Goal: Information Seeking & Learning: Learn about a topic

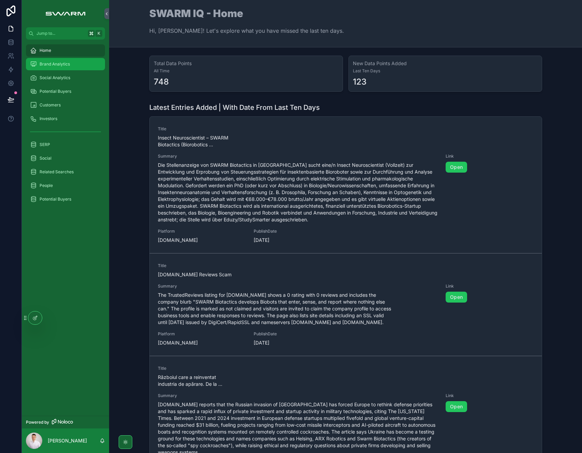
click at [63, 61] on span "Brand Analytics" at bounding box center [55, 63] width 30 height 5
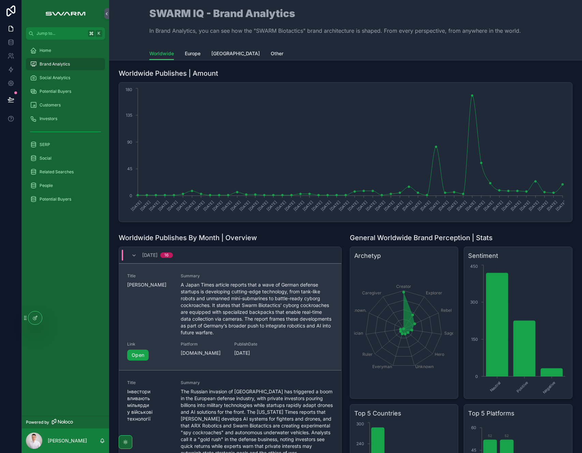
click at [138, 351] on link "Open" at bounding box center [137, 354] width 21 height 11
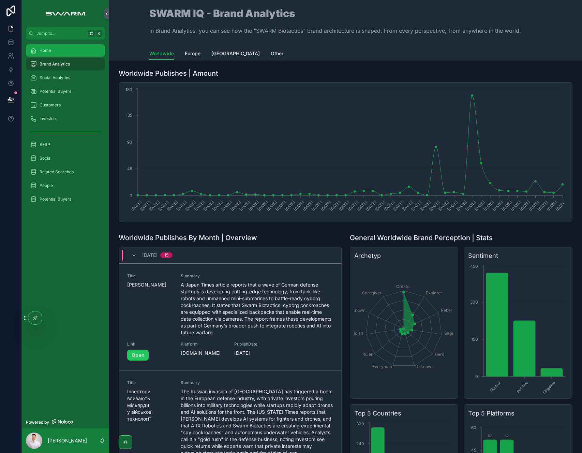
click at [58, 47] on div "Home" at bounding box center [65, 50] width 71 height 11
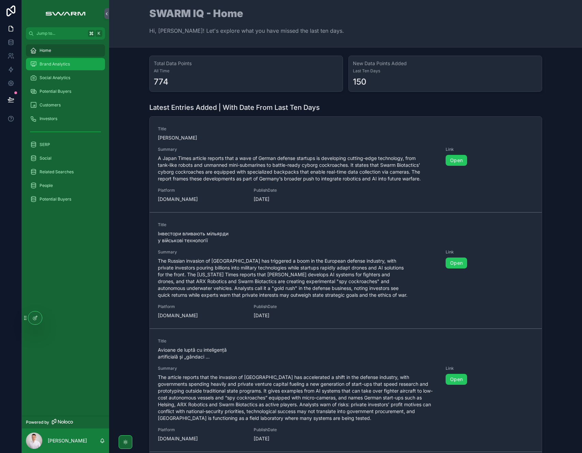
click at [71, 63] on div "Brand Analytics" at bounding box center [65, 64] width 71 height 11
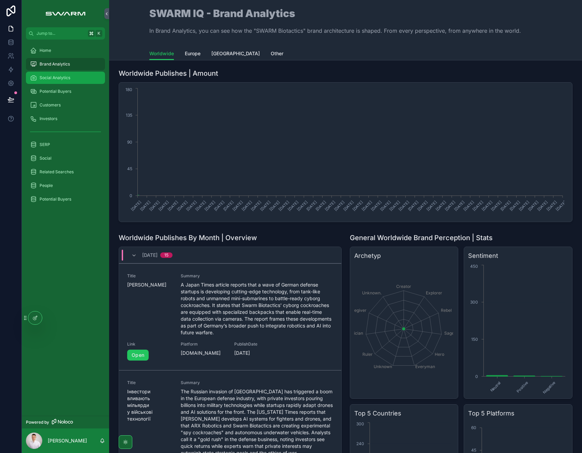
click at [73, 74] on div "Social Analytics" at bounding box center [65, 77] width 71 height 11
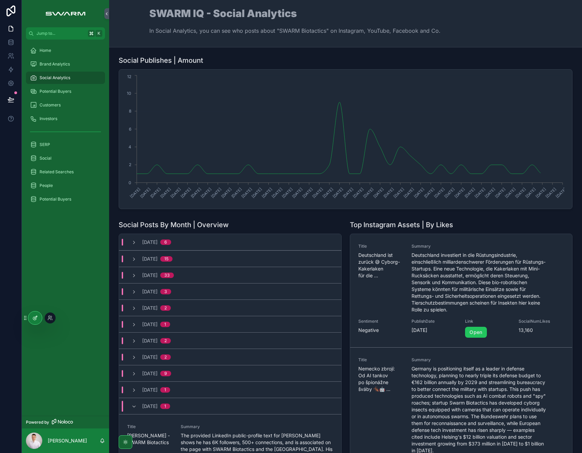
click at [33, 313] on div at bounding box center [35, 317] width 14 height 13
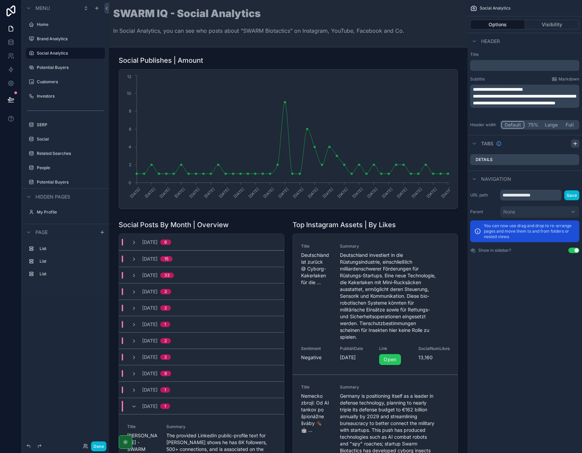
click at [576, 145] on icon "scrollable content" at bounding box center [574, 143] width 5 height 5
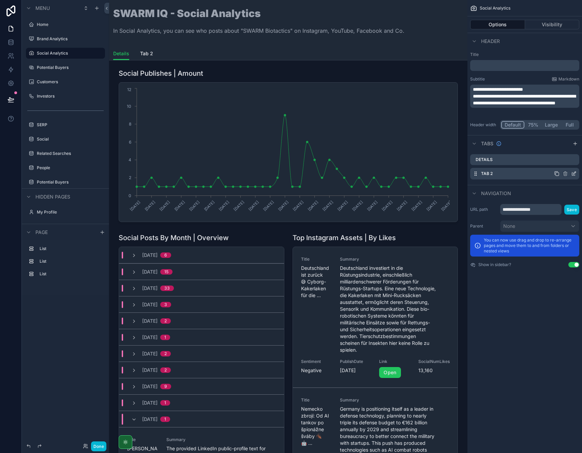
click at [573, 174] on icon "scrollable content" at bounding box center [573, 173] width 5 height 5
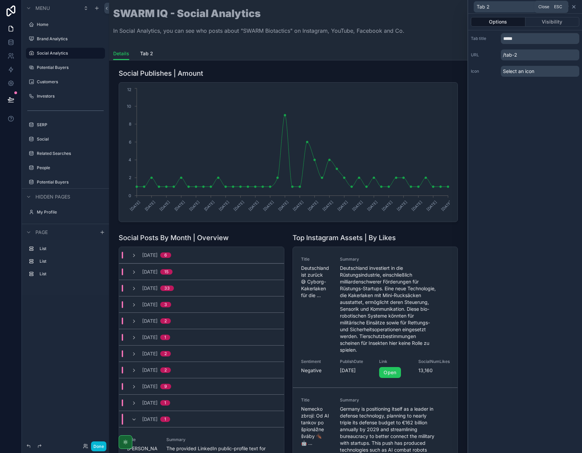
click at [573, 7] on icon at bounding box center [573, 6] width 5 height 5
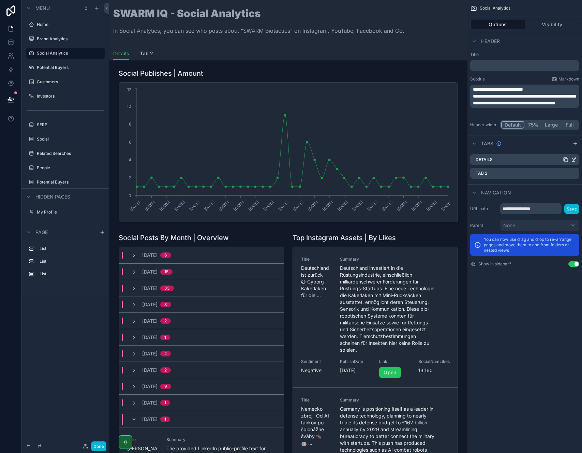
click at [573, 160] on icon "scrollable content" at bounding box center [573, 159] width 5 height 5
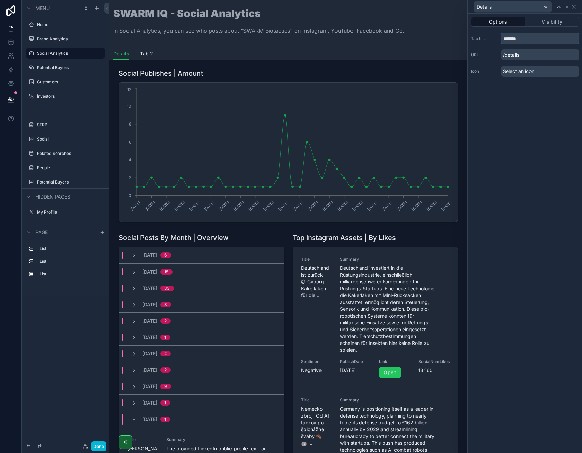
click at [523, 39] on input "*******" at bounding box center [540, 38] width 78 height 11
type input "**********"
click at [529, 113] on div "**********" at bounding box center [525, 233] width 114 height 439
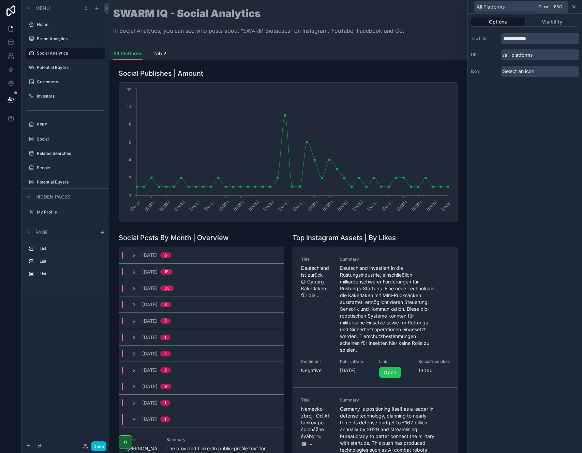
click at [575, 8] on icon at bounding box center [573, 6] width 5 height 5
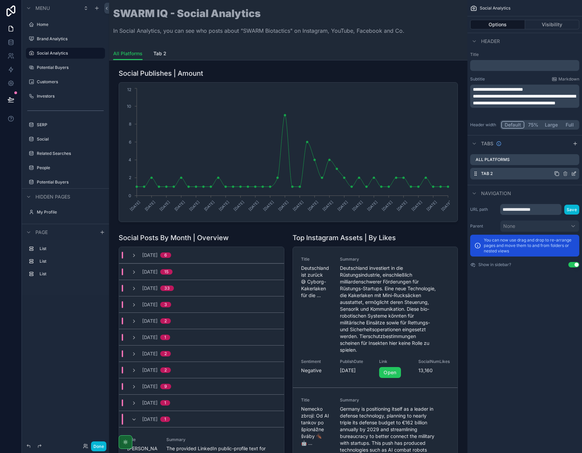
click at [574, 173] on icon "scrollable content" at bounding box center [574, 172] width 3 height 3
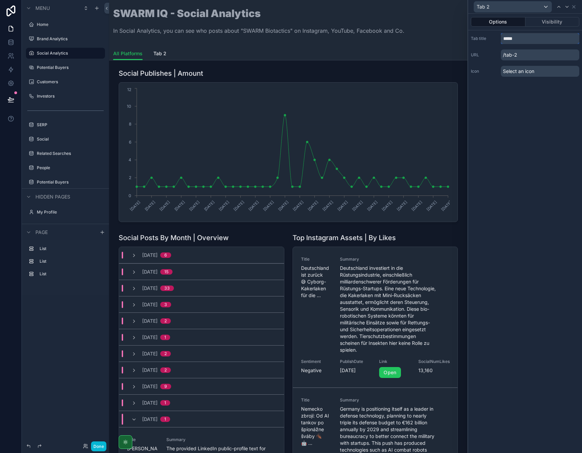
click at [524, 40] on input "*****" at bounding box center [540, 38] width 78 height 11
type input "********"
click at [520, 108] on div "Options Visibility Tab title ******** URL /linked-in Icon Select an icon" at bounding box center [525, 233] width 114 height 439
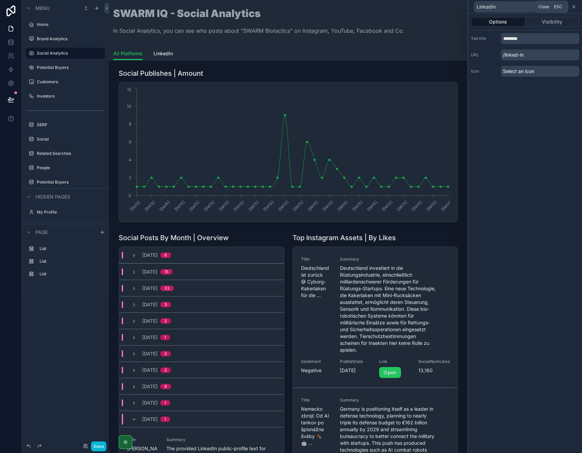
click at [575, 8] on icon at bounding box center [573, 6] width 5 height 5
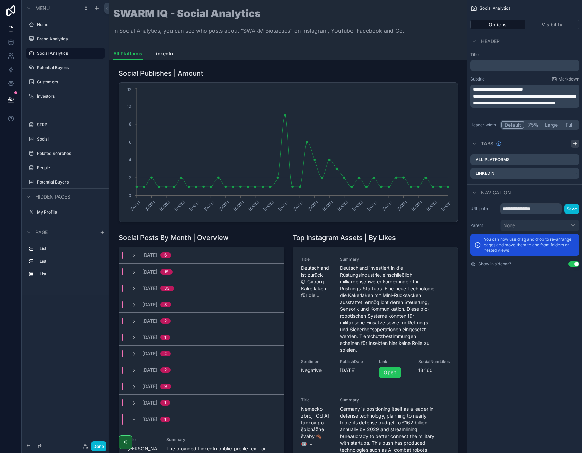
click at [574, 144] on icon "scrollable content" at bounding box center [574, 143] width 5 height 5
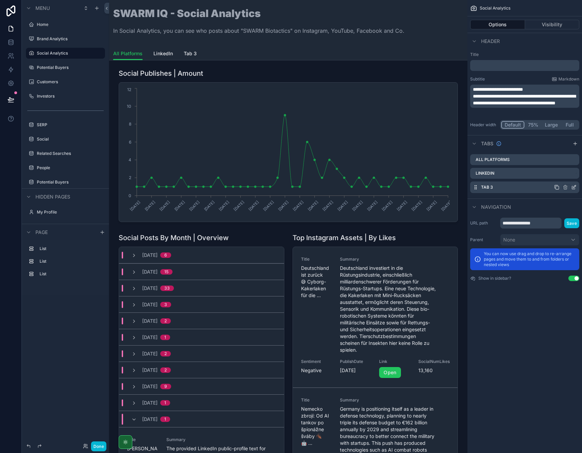
click at [574, 187] on icon "scrollable content" at bounding box center [573, 186] width 5 height 5
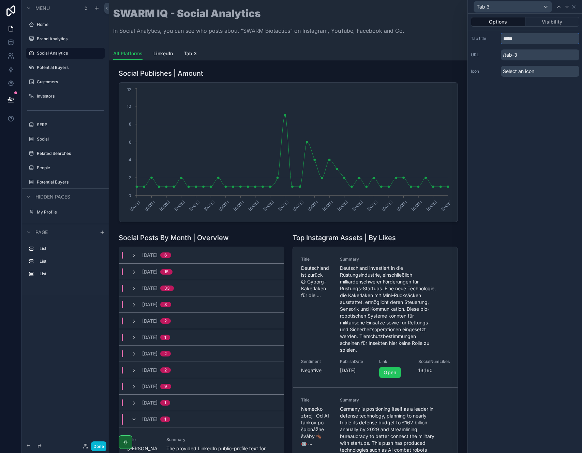
click at [519, 38] on input "*****" at bounding box center [540, 38] width 78 height 11
type input "*********"
click at [534, 127] on div "Options Visibility Tab title ********* URL /instagram Icon Select an icon" at bounding box center [525, 233] width 114 height 439
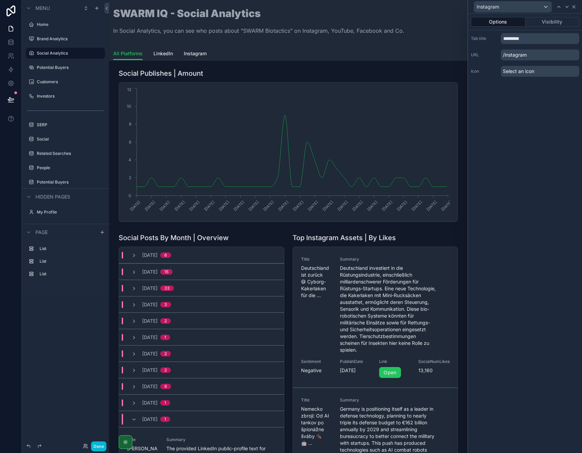
click at [575, 9] on icon at bounding box center [573, 6] width 5 height 5
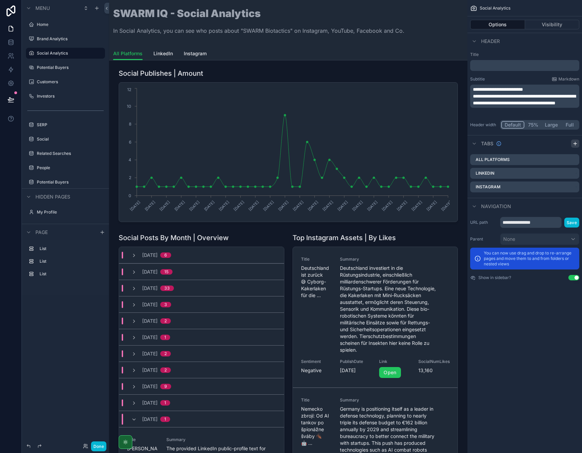
click at [575, 144] on icon "scrollable content" at bounding box center [574, 144] width 3 height 0
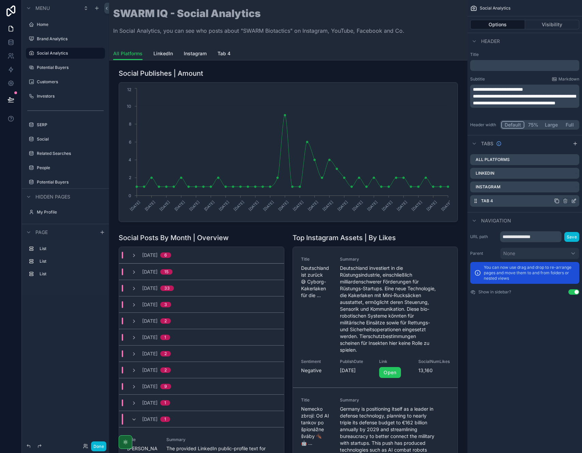
click at [573, 200] on icon "scrollable content" at bounding box center [573, 200] width 5 height 5
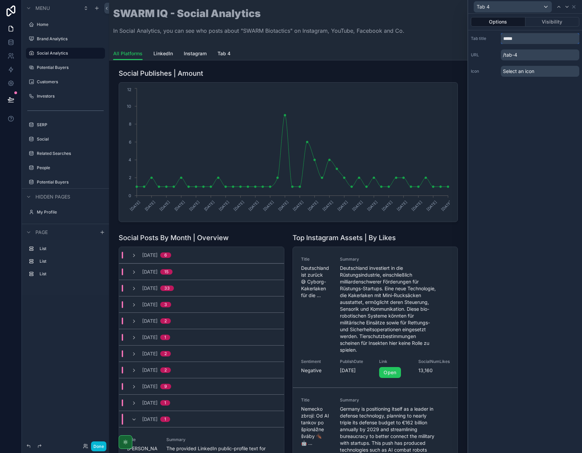
click at [522, 40] on input "*****" at bounding box center [540, 38] width 78 height 11
type input "******"
click at [524, 131] on div "Options Visibility Tab title ****** URL /tik-tok Icon Select an icon" at bounding box center [525, 233] width 114 height 439
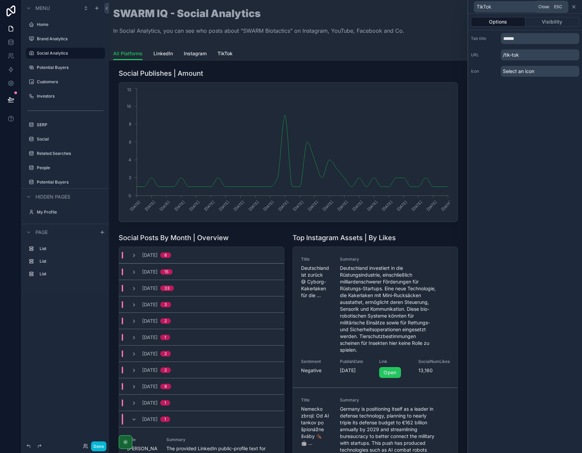
click at [573, 6] on icon at bounding box center [573, 6] width 3 height 3
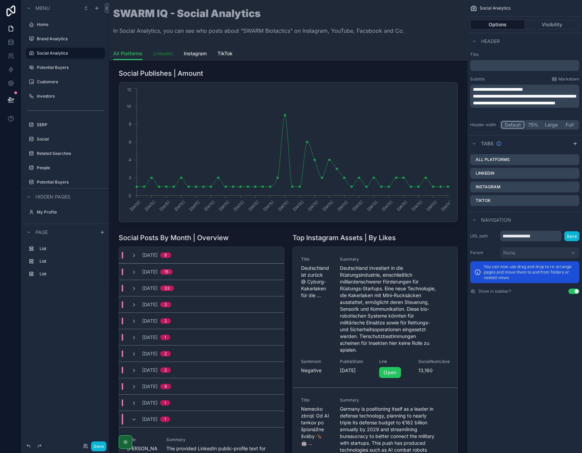
click at [157, 56] on span "LinkedIn" at bounding box center [162, 53] width 19 height 7
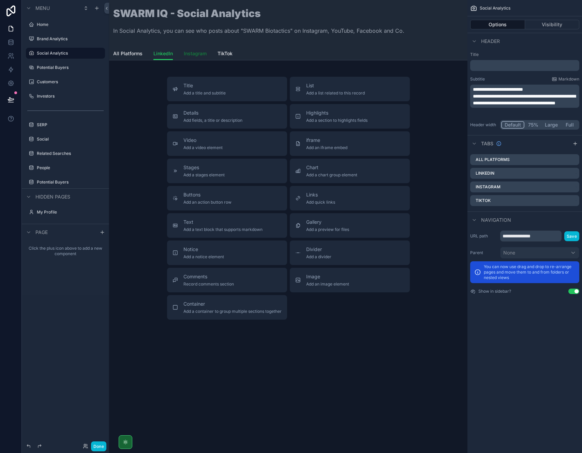
click at [193, 57] on link "Instagram" at bounding box center [195, 54] width 23 height 14
click at [222, 55] on span "TikTok" at bounding box center [224, 53] width 15 height 7
drag, startPoint x: 164, startPoint y: 56, endPoint x: 135, endPoint y: 58, distance: 29.0
click at [164, 56] on span "LinkedIn" at bounding box center [162, 53] width 19 height 7
click at [130, 54] on span "All Platforms" at bounding box center [127, 53] width 29 height 7
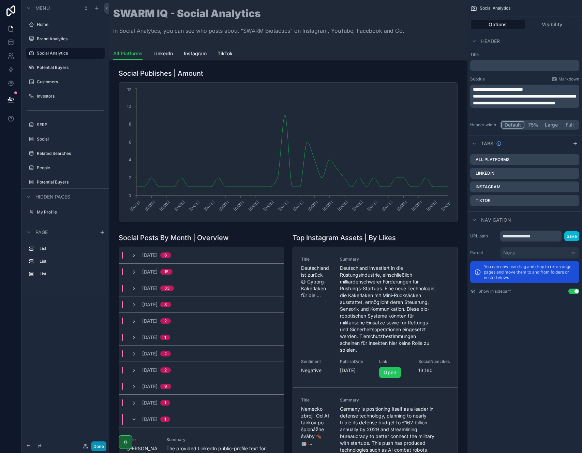
click at [100, 447] on button "Done" at bounding box center [98, 446] width 15 height 10
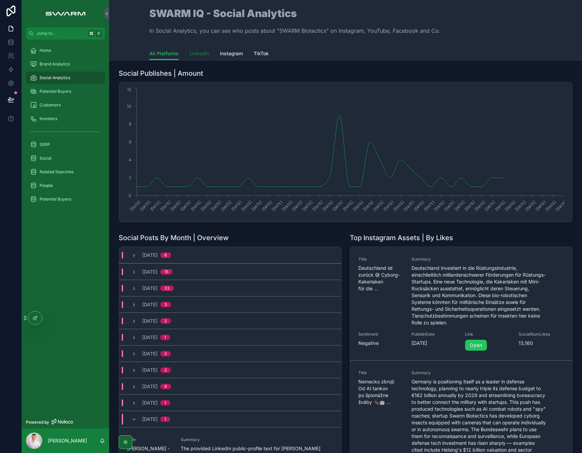
click at [194, 53] on span "LinkedIn" at bounding box center [199, 53] width 19 height 7
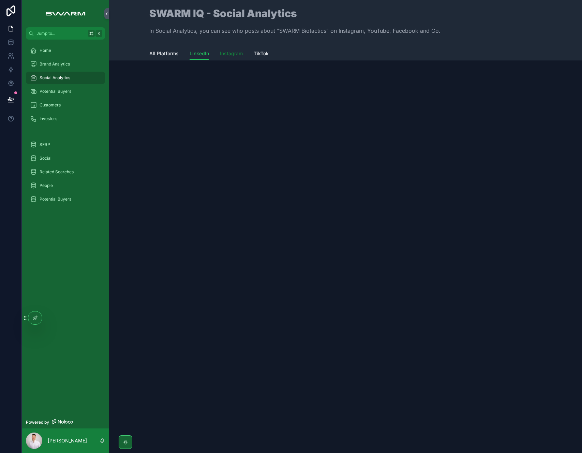
click at [230, 56] on span "Instagram" at bounding box center [231, 53] width 23 height 7
click at [258, 55] on span "TikTok" at bounding box center [261, 53] width 15 height 7
click at [167, 54] on span "All Platforms" at bounding box center [163, 53] width 29 height 7
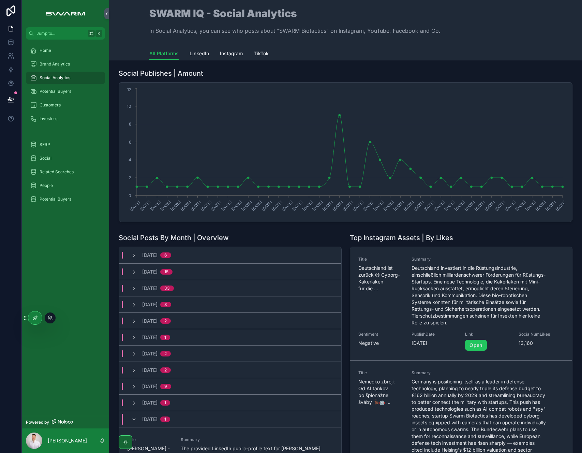
click at [36, 320] on icon at bounding box center [34, 317] width 5 height 5
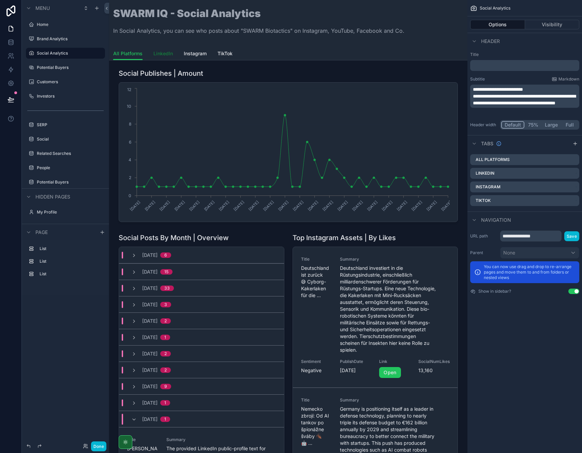
click at [163, 56] on span "LinkedIn" at bounding box center [162, 53] width 19 height 7
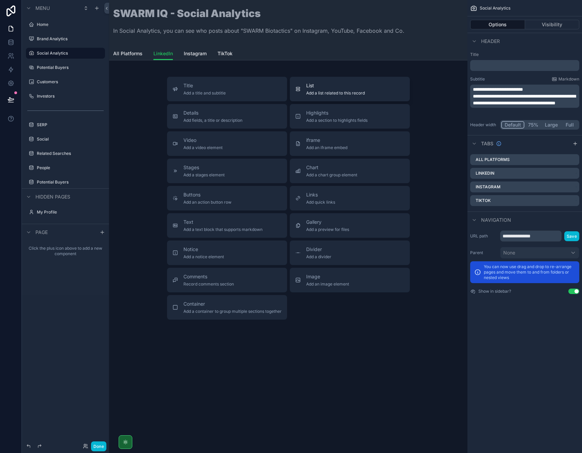
click at [353, 90] on span "Add a list related to this record" at bounding box center [335, 92] width 59 height 5
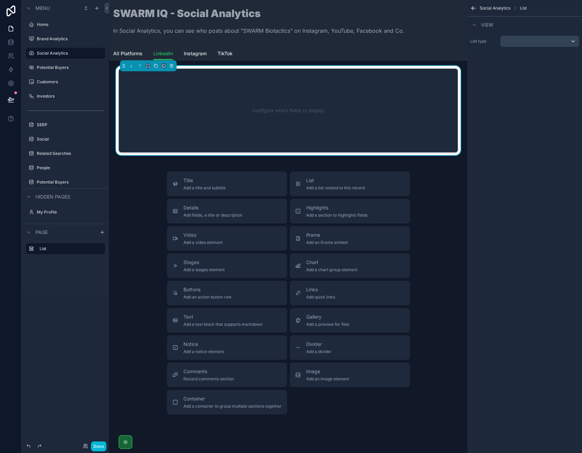
click at [296, 106] on div "Configure which fields to display" at bounding box center [288, 110] width 317 height 61
click at [542, 40] on div "scrollable content" at bounding box center [539, 41] width 78 height 11
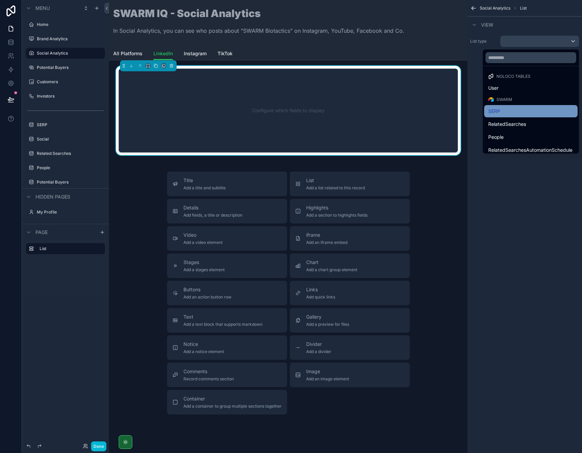
click at [512, 110] on div "SERP" at bounding box center [530, 111] width 85 height 8
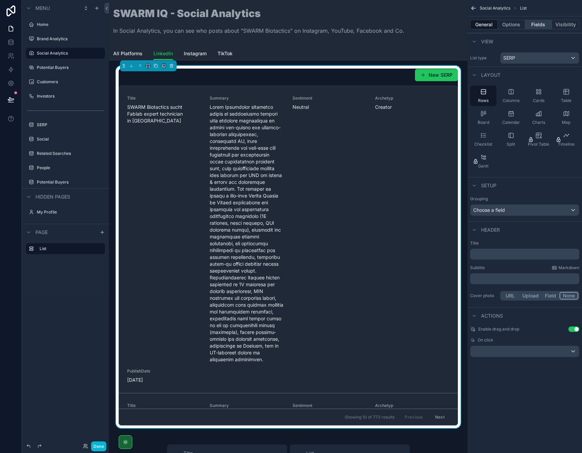
click at [537, 26] on button "Fields" at bounding box center [538, 25] width 27 height 10
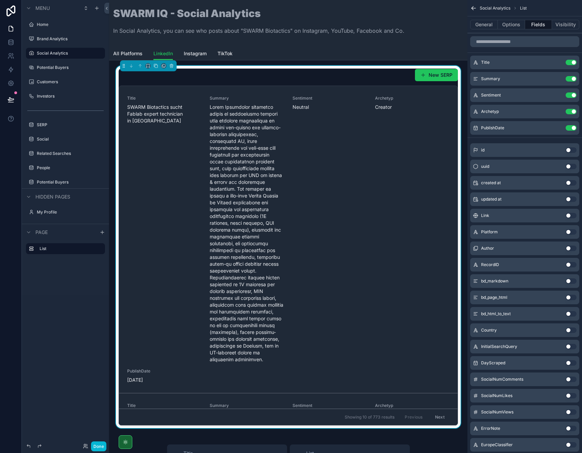
click at [508, 30] on div "General Options Fields Visibility" at bounding box center [524, 24] width 115 height 16
click at [509, 26] on button "Options" at bounding box center [511, 25] width 27 height 10
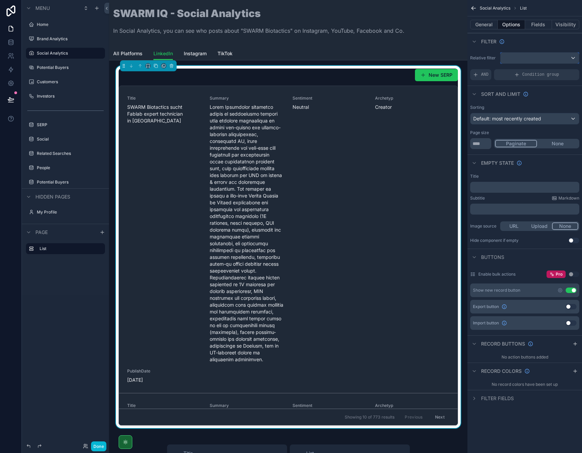
click at [531, 57] on div "scrollable content" at bounding box center [539, 57] width 78 height 11
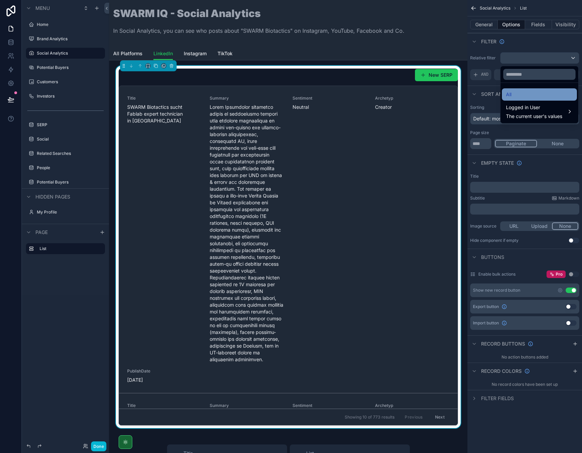
click at [518, 93] on div "All" at bounding box center [539, 94] width 67 height 8
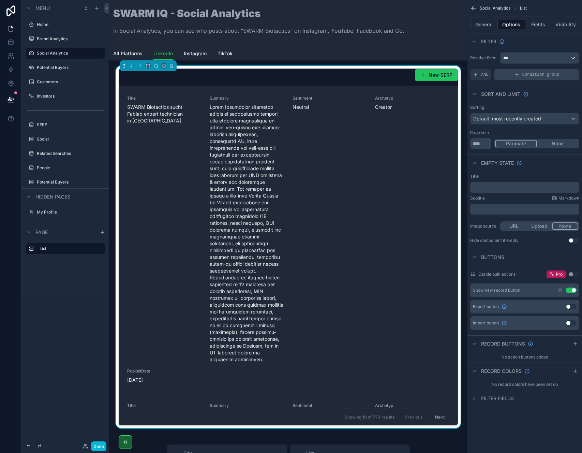
click at [514, 76] on icon "scrollable content" at bounding box center [516, 74] width 5 height 5
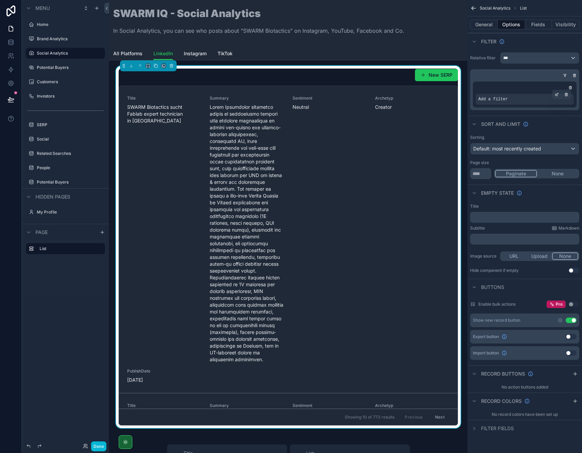
click at [496, 97] on span "Add a filter" at bounding box center [492, 98] width 29 height 5
click at [555, 93] on icon "scrollable content" at bounding box center [557, 94] width 4 height 4
click at [422, 89] on div "Select a field" at bounding box center [409, 89] width 41 height 11
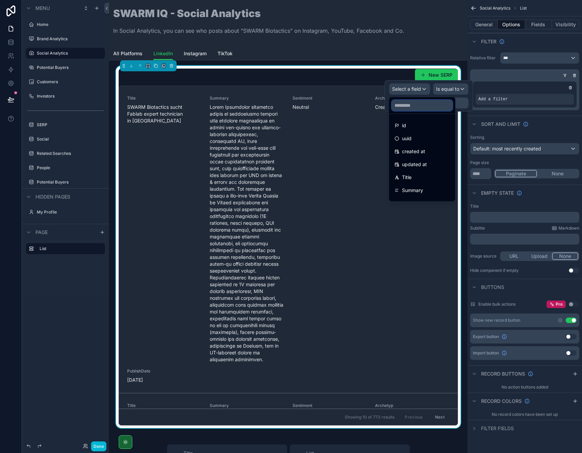
click at [408, 107] on input "text" at bounding box center [422, 105] width 61 height 11
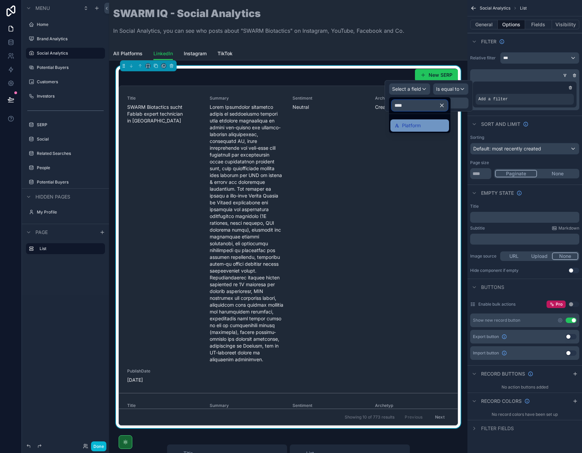
type input "****"
click at [434, 123] on div "Platform" at bounding box center [419, 125] width 50 height 8
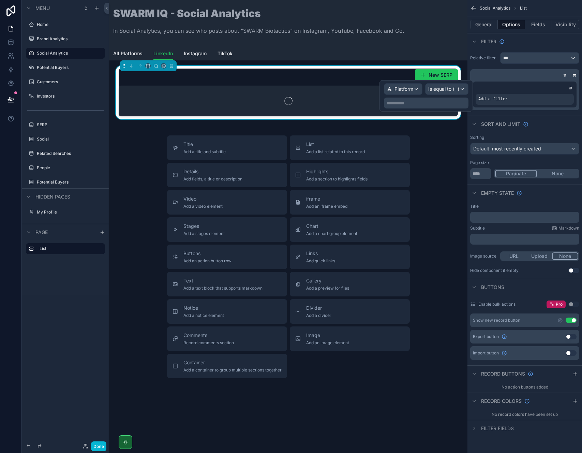
click at [429, 105] on p "**********" at bounding box center [427, 103] width 80 height 7
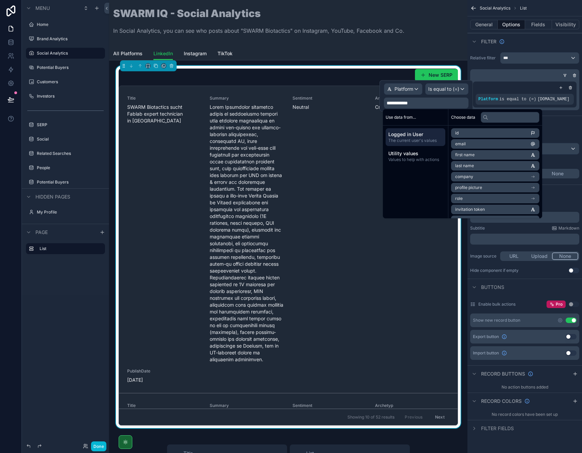
click at [479, 60] on label "Relative filter" at bounding box center [483, 57] width 27 height 5
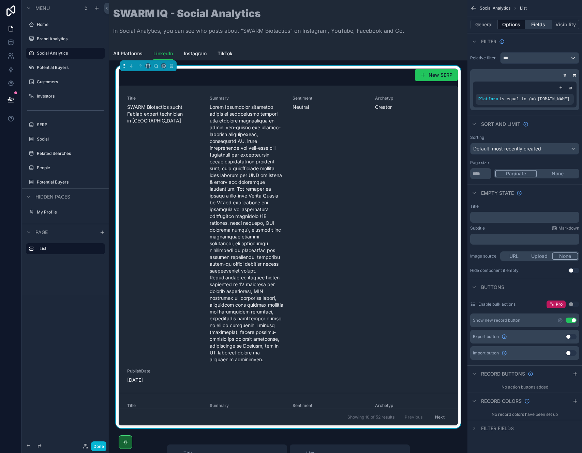
click at [540, 25] on button "Fields" at bounding box center [538, 25] width 27 height 10
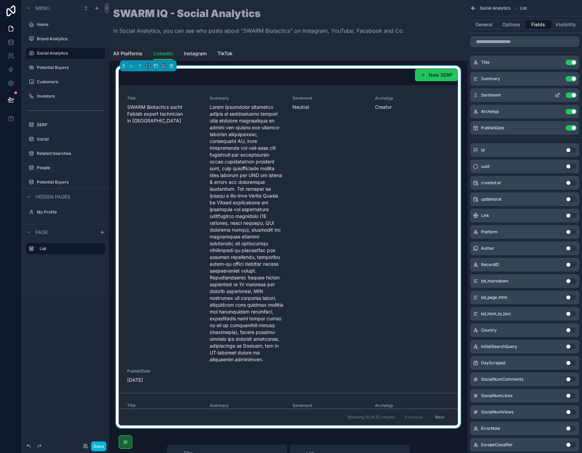
click at [572, 95] on button "Use setting" at bounding box center [570, 94] width 11 height 5
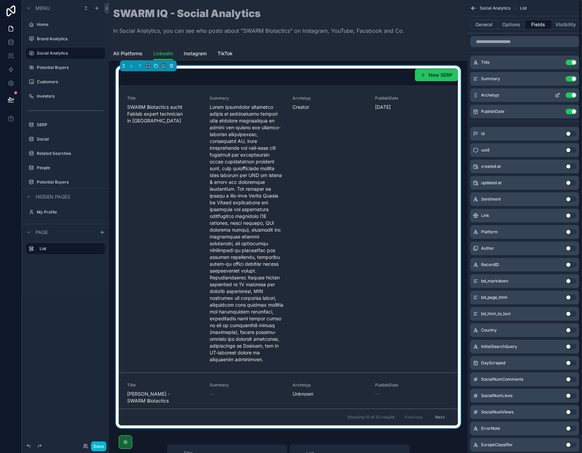
click at [573, 96] on button "Use setting" at bounding box center [570, 94] width 11 height 5
click at [556, 79] on icon "scrollable content" at bounding box center [557, 78] width 5 height 5
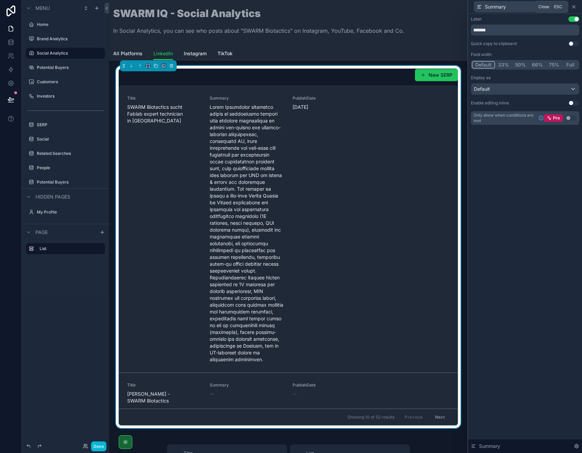
click at [575, 8] on icon at bounding box center [573, 6] width 5 height 5
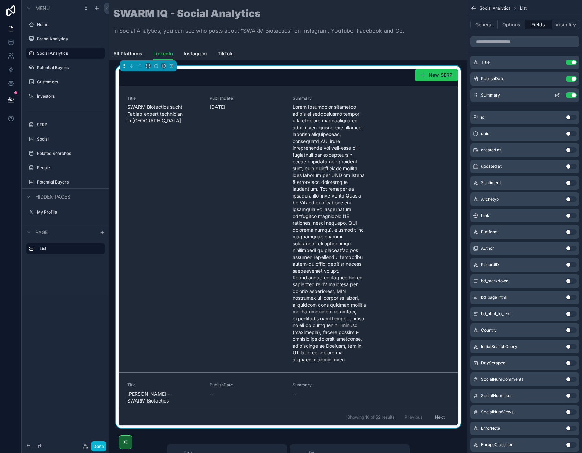
click at [556, 95] on icon "scrollable content" at bounding box center [557, 94] width 5 height 5
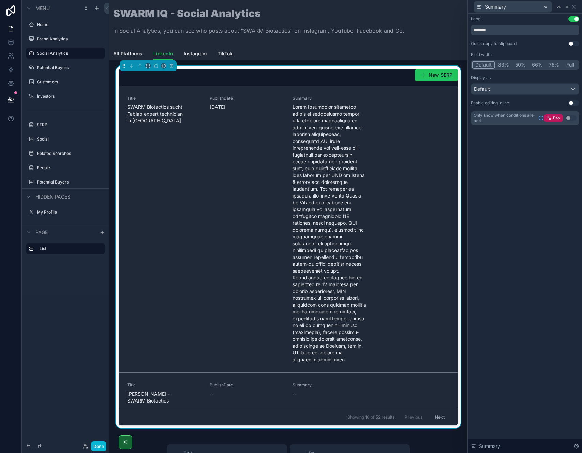
click at [568, 66] on button "Full" at bounding box center [570, 64] width 16 height 7
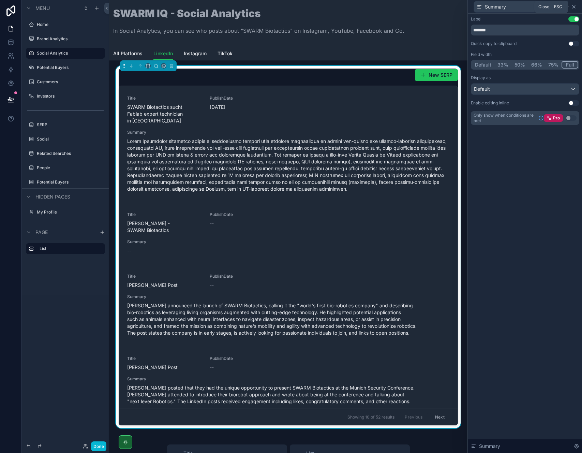
click at [575, 7] on icon at bounding box center [573, 6] width 5 height 5
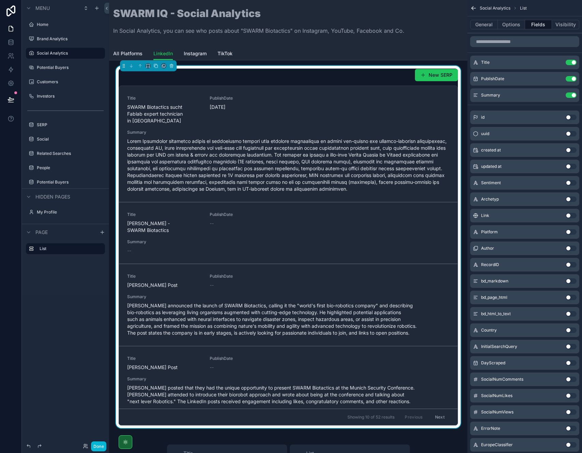
click at [476, 8] on icon "scrollable content" at bounding box center [473, 8] width 4 height 0
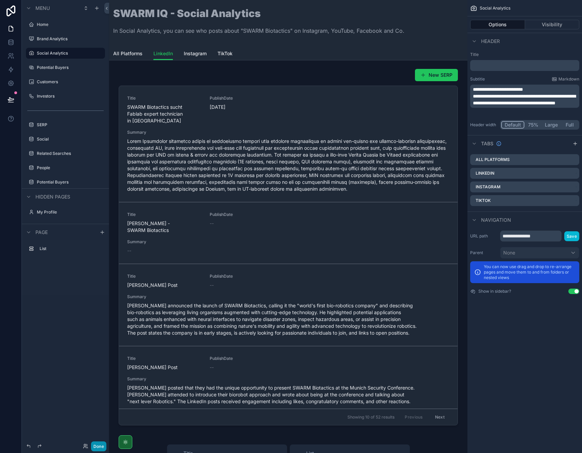
click at [100, 443] on button "Done" at bounding box center [98, 446] width 15 height 10
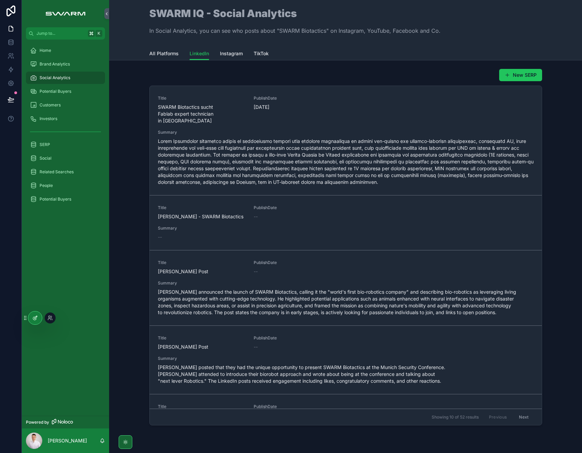
click at [36, 320] on icon at bounding box center [34, 317] width 5 height 5
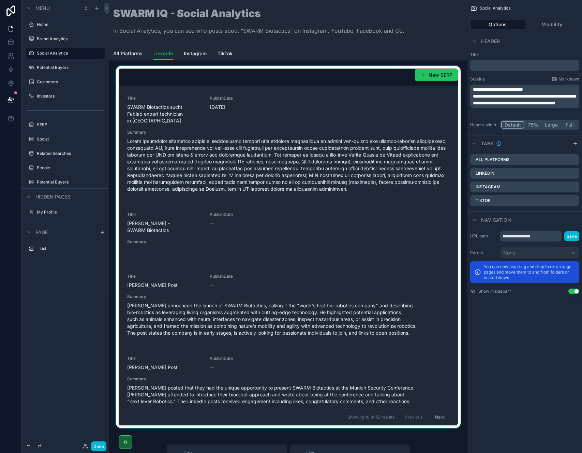
click at [251, 81] on div "scrollable content" at bounding box center [288, 247] width 347 height 362
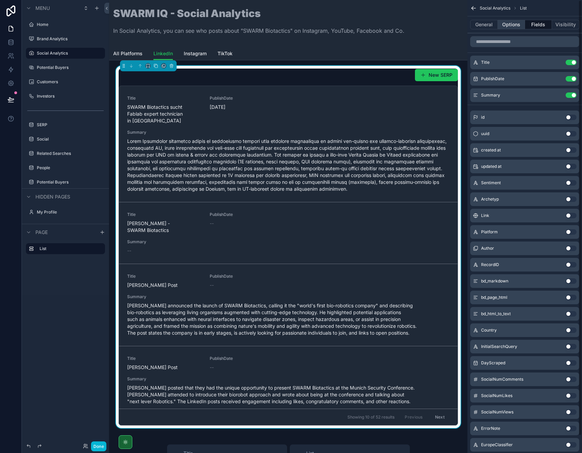
click at [508, 25] on button "Options" at bounding box center [511, 25] width 27 height 10
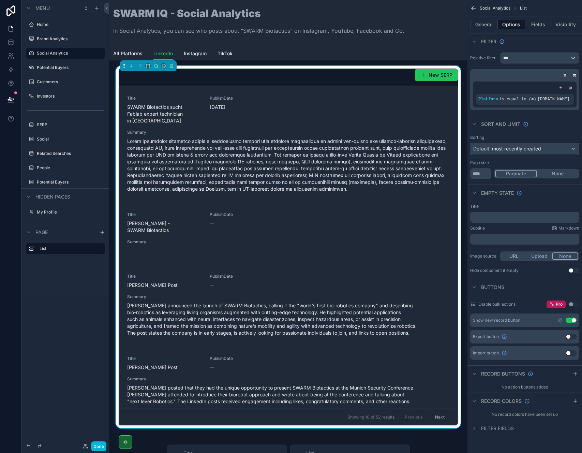
click at [502, 150] on span "Default: most recently created" at bounding box center [507, 149] width 68 height 6
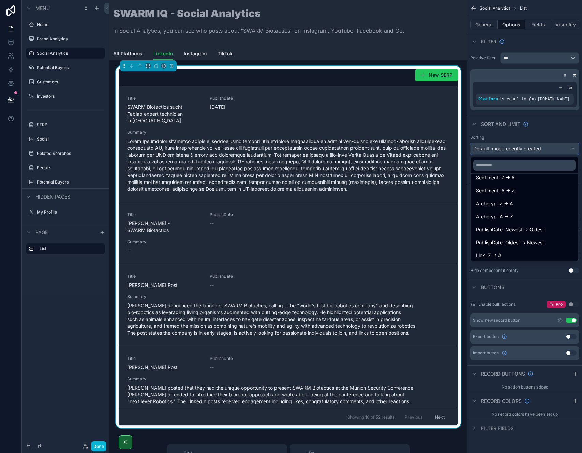
scroll to position [125, 0]
click at [516, 228] on span "PublishDate: Newest -> Oldest" at bounding box center [510, 229] width 68 height 8
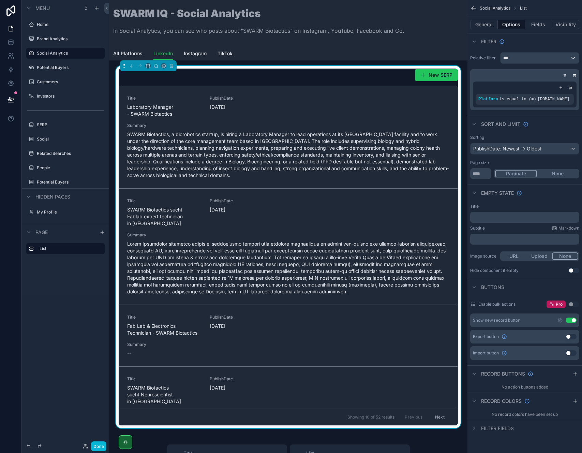
click at [533, 47] on div "Filter" at bounding box center [524, 41] width 115 height 16
click at [97, 443] on button "Done" at bounding box center [98, 446] width 15 height 10
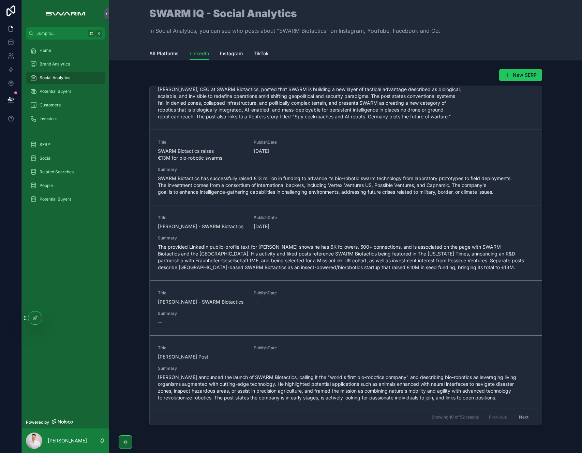
scroll to position [465, 0]
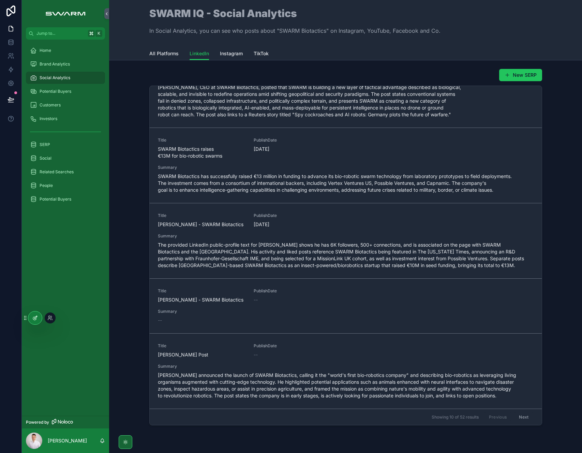
click at [36, 319] on icon at bounding box center [34, 318] width 3 height 3
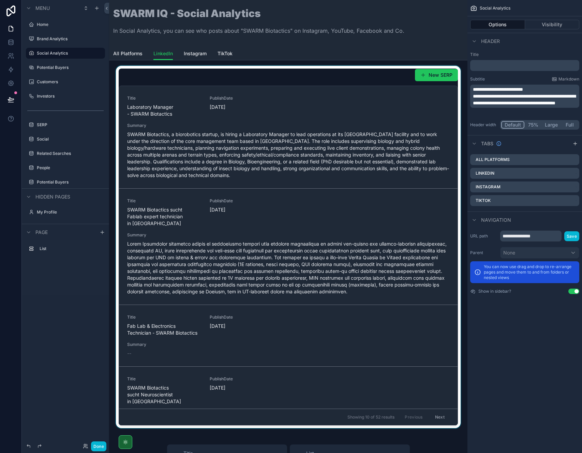
click at [238, 76] on div "scrollable content" at bounding box center [288, 247] width 347 height 362
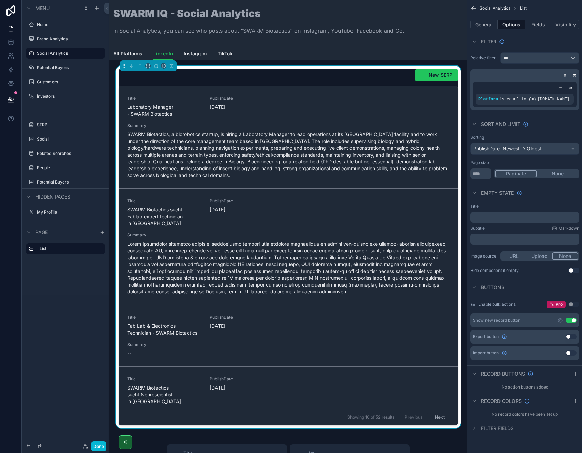
click at [549, 172] on button "None" at bounding box center [557, 173] width 41 height 7
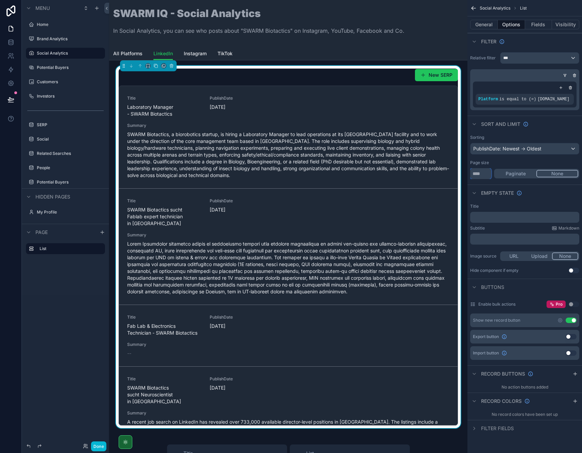
click at [488, 175] on input "**" at bounding box center [480, 173] width 21 height 11
type input "*"
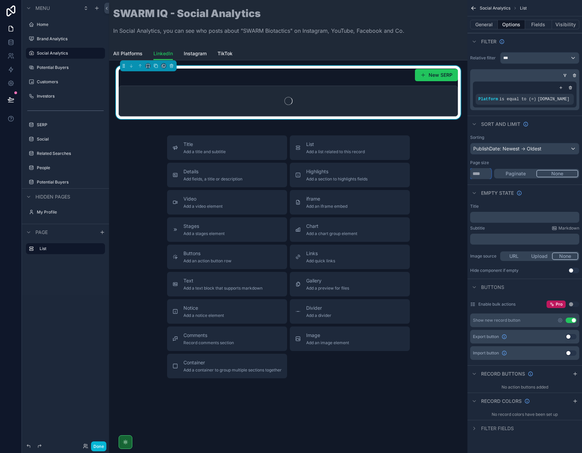
type input "****"
click at [517, 163] on div "Page size" at bounding box center [524, 162] width 109 height 5
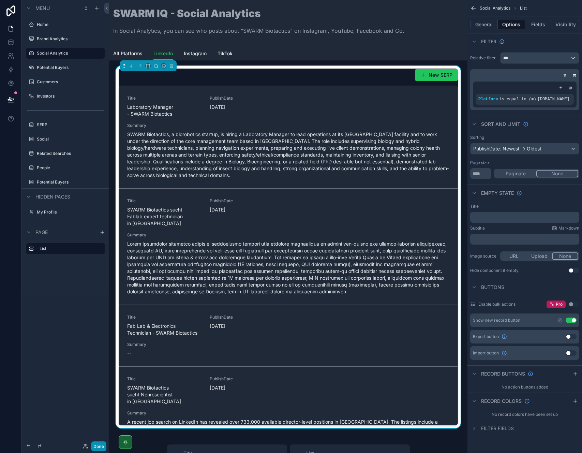
click at [100, 445] on button "Done" at bounding box center [98, 446] width 15 height 10
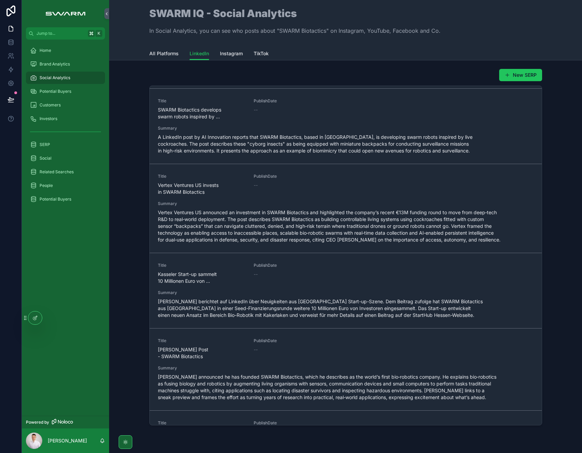
scroll to position [2420, 0]
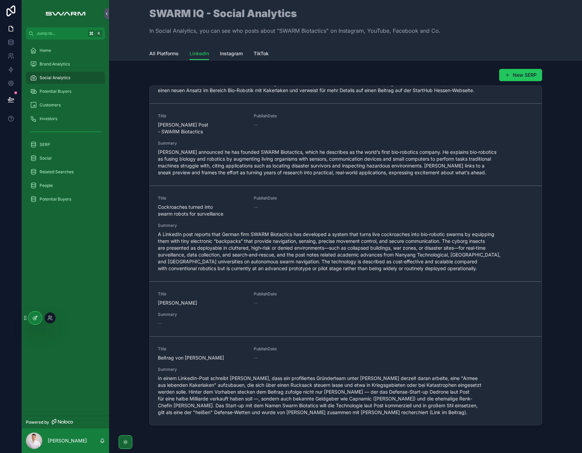
click at [40, 319] on div at bounding box center [35, 317] width 14 height 13
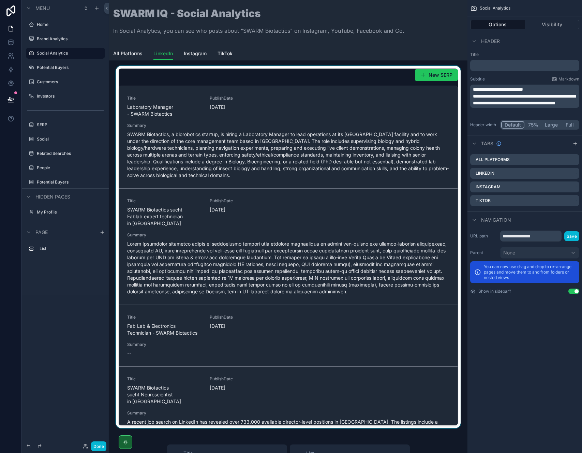
click at [325, 77] on div "scrollable content" at bounding box center [288, 247] width 347 height 362
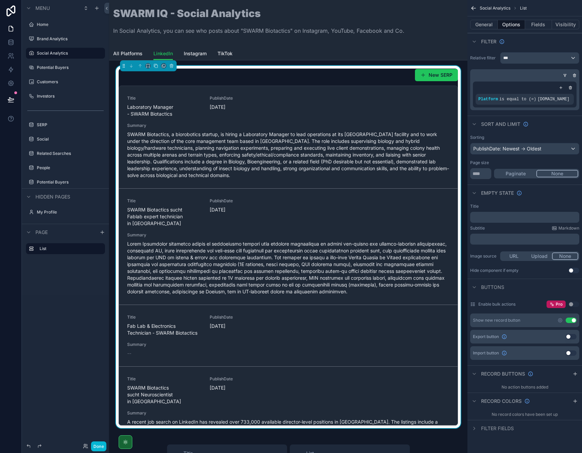
click at [571, 321] on button "Use setting" at bounding box center [570, 319] width 11 height 5
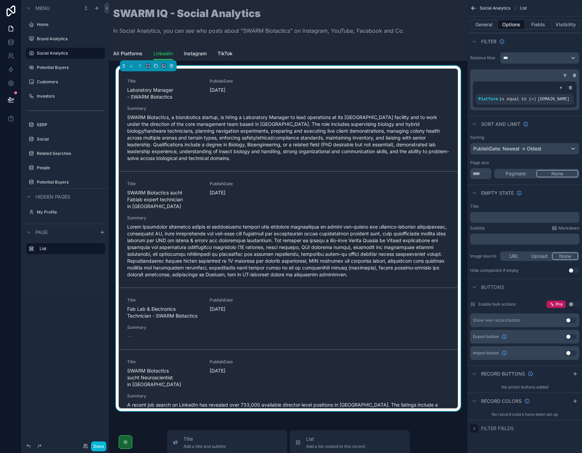
click at [474, 429] on icon "scrollable content" at bounding box center [473, 427] width 5 height 5
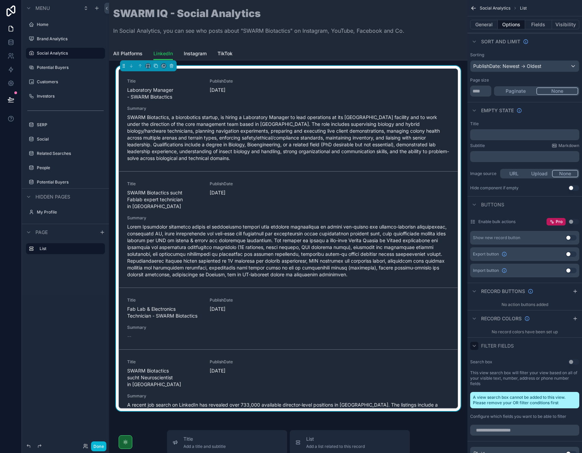
scroll to position [0, 0]
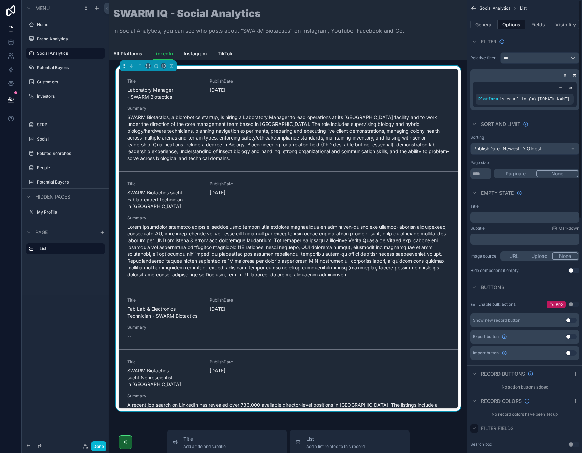
click at [565, 75] on icon "scrollable content" at bounding box center [565, 75] width 2 height 1
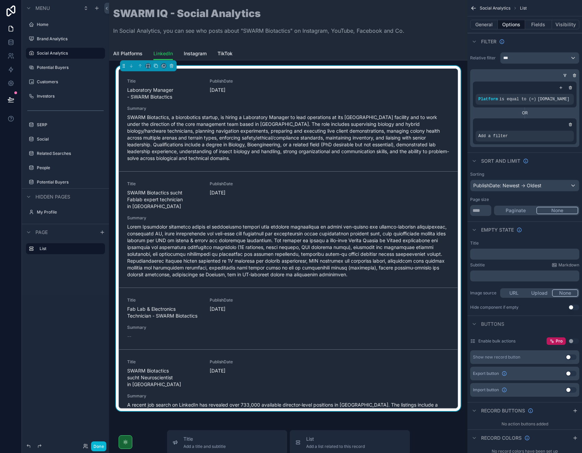
click at [570, 123] on icon "scrollable content" at bounding box center [570, 124] width 4 height 4
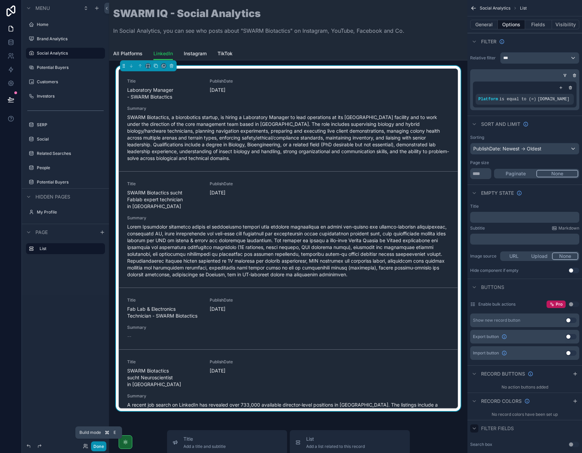
click at [97, 445] on button "Done" at bounding box center [98, 446] width 15 height 10
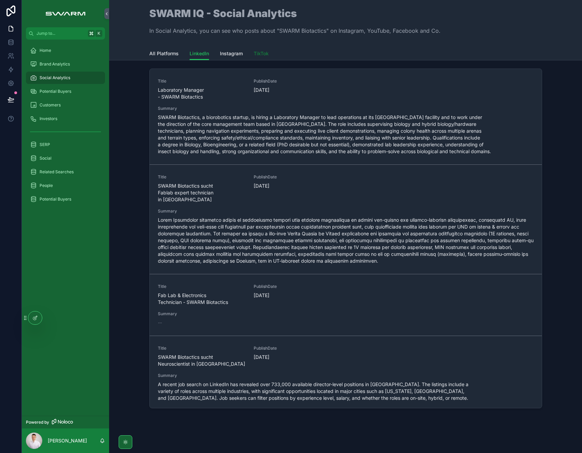
click at [256, 54] on span "TikTok" at bounding box center [261, 53] width 15 height 7
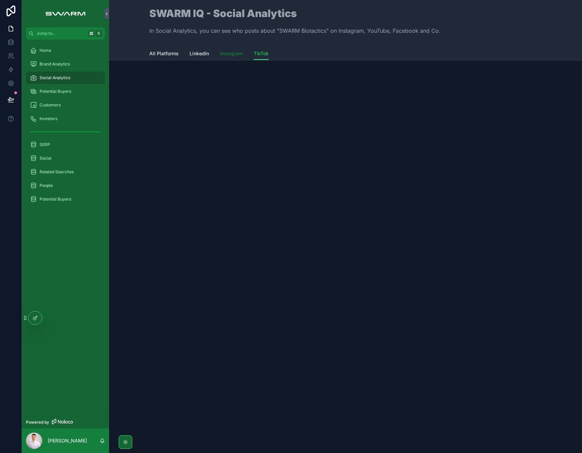
click at [235, 54] on span "Instagram" at bounding box center [231, 53] width 23 height 7
click at [193, 52] on span "LinkedIn" at bounding box center [199, 53] width 19 height 7
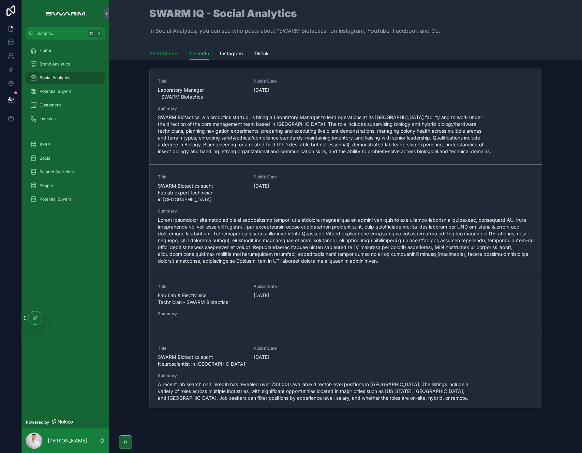
click at [169, 55] on span "All Platforms" at bounding box center [163, 53] width 29 height 7
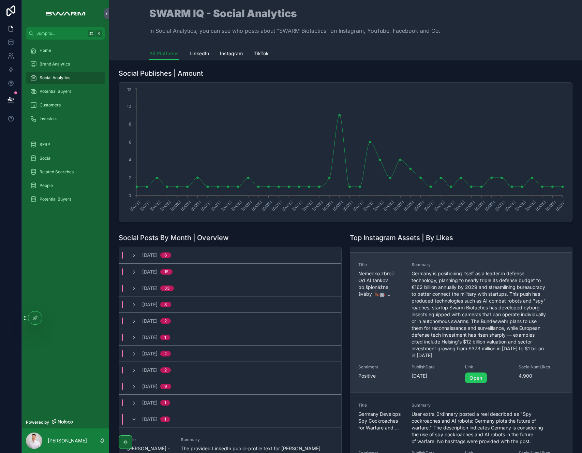
scroll to position [107, 0]
click at [432, 308] on span "Germany is positioning itself as a leader in defense technology, planning to ne…" at bounding box center [478, 315] width 134 height 89
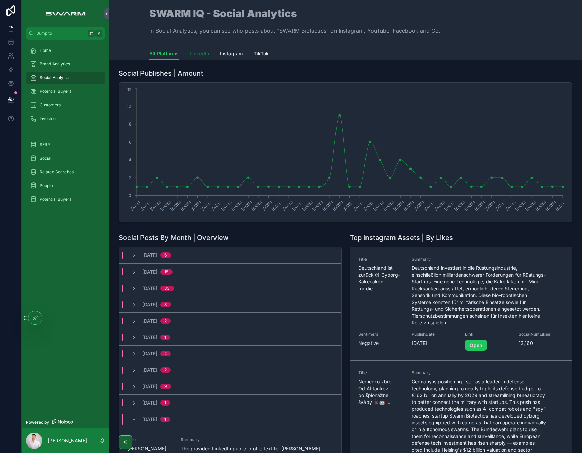
click at [190, 58] on link "LinkedIn" at bounding box center [199, 54] width 19 height 14
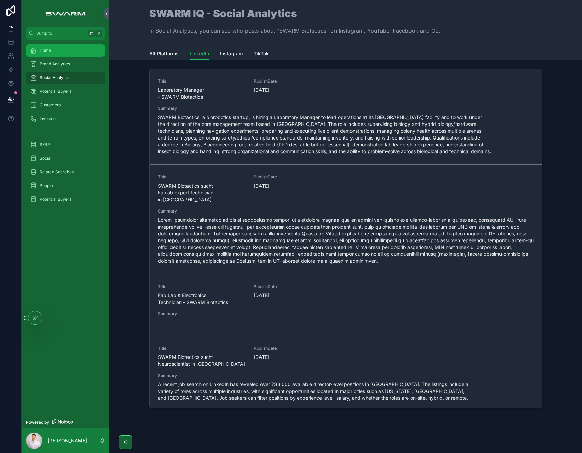
click at [56, 52] on div "Home" at bounding box center [65, 50] width 71 height 11
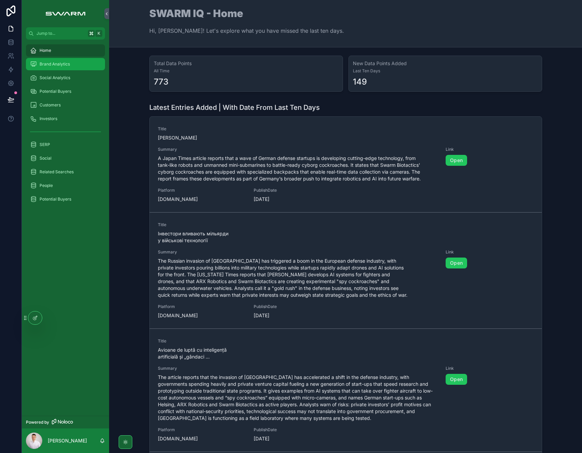
click at [75, 62] on div "Brand Analytics" at bounding box center [65, 64] width 71 height 11
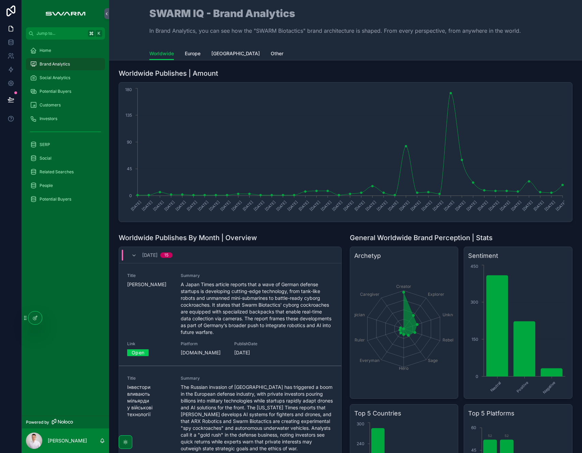
click at [109, 294] on div "Worldwide Publishes | Amount 15/04/2024 19/08/2024 30/09/2024 28/10/2024 25/11/…" at bounding box center [345, 347] width 473 height 575
click at [75, 53] on div "Home" at bounding box center [65, 50] width 71 height 11
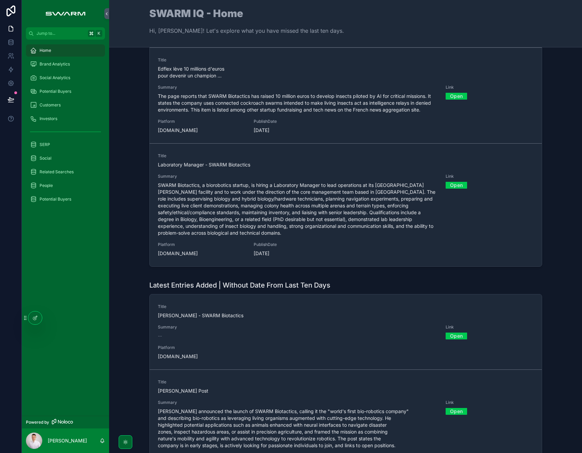
scroll to position [190, 0]
click at [72, 246] on div "Home Brand Analytics Social Analytics Potential Buyers Customers Investors SERP…" at bounding box center [65, 228] width 87 height 376
drag, startPoint x: 77, startPoint y: 72, endPoint x: 76, endPoint y: 66, distance: 6.5
click at [77, 72] on link "Social Analytics" at bounding box center [65, 78] width 79 height 12
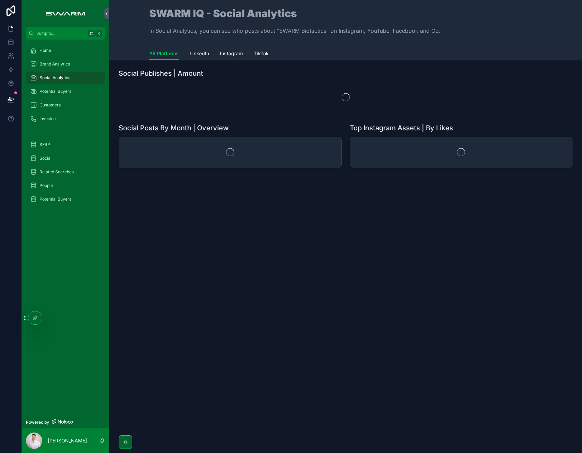
click at [76, 64] on div "Brand Analytics" at bounding box center [65, 64] width 71 height 11
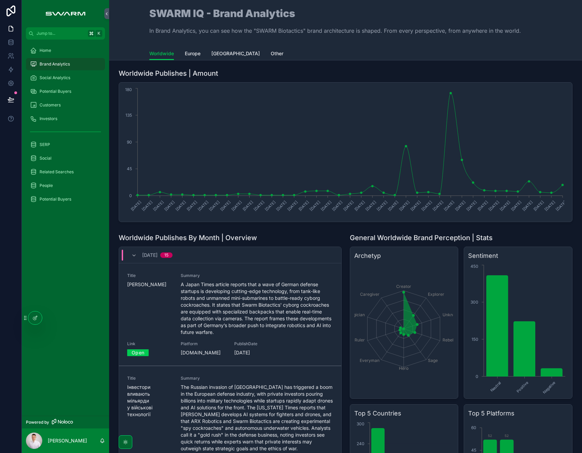
click at [41, 317] on div at bounding box center [35, 317] width 14 height 13
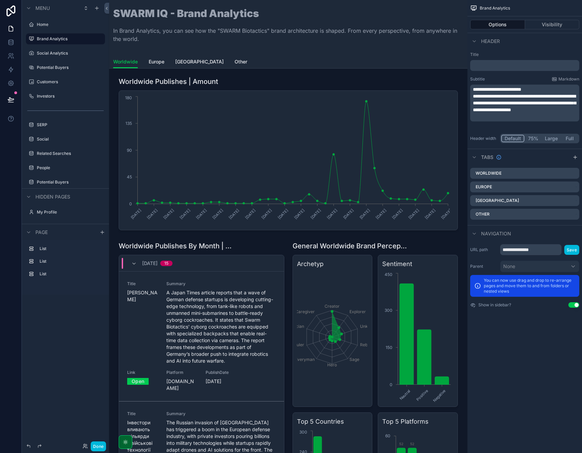
click at [344, 255] on div "scrollable content" at bounding box center [375, 418] width 174 height 361
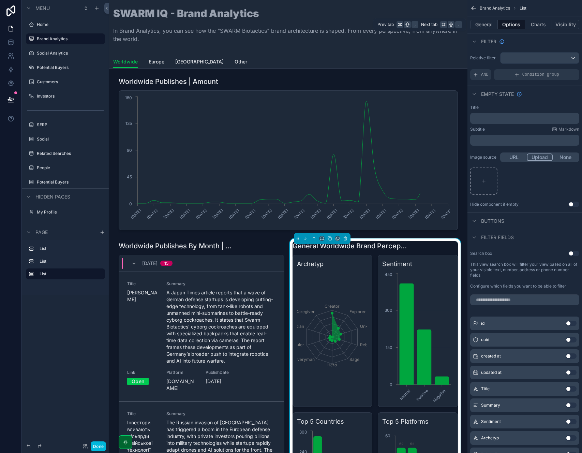
click at [533, 22] on button "Charts" at bounding box center [538, 25] width 27 height 10
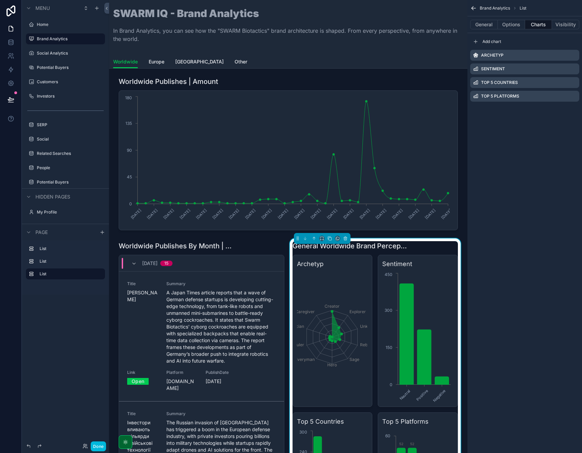
click at [0, 0] on icon "scrollable content" at bounding box center [0, 0] width 0 height 0
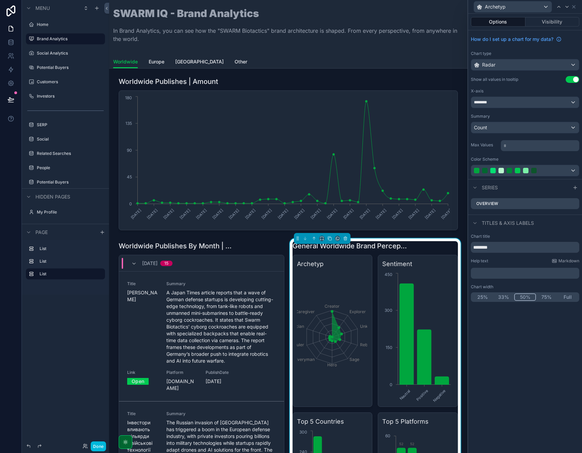
click at [0, 0] on icon at bounding box center [0, 0] width 0 height 0
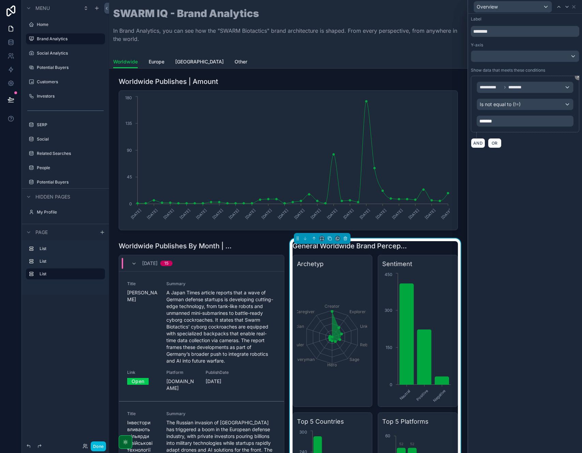
click at [504, 122] on p "*******" at bounding box center [525, 121] width 93 height 7
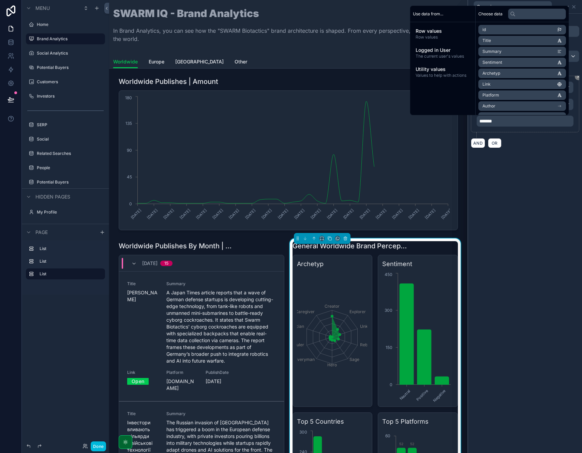
click at [530, 194] on div "**********" at bounding box center [525, 233] width 114 height 439
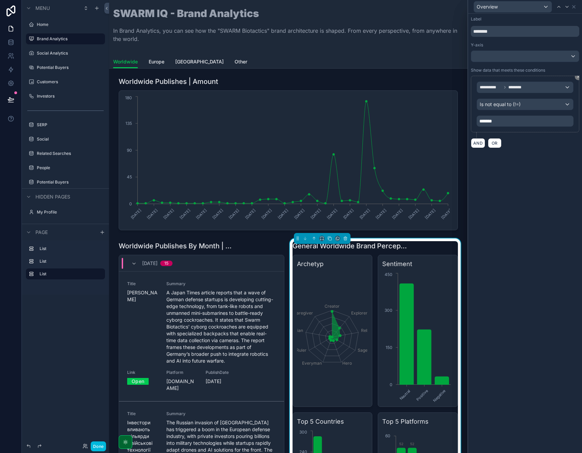
click at [101, 442] on button "Done" at bounding box center [98, 446] width 15 height 10
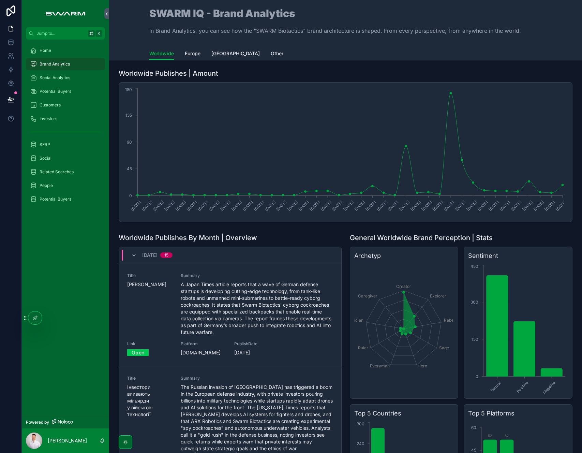
click at [185, 53] on span "Europe" at bounding box center [193, 53] width 16 height 7
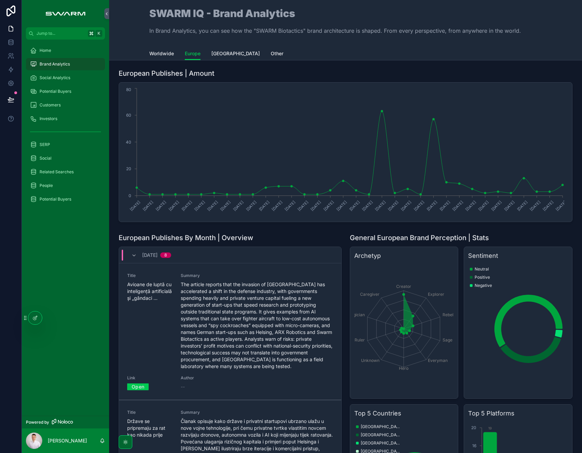
click at [218, 54] on span "[GEOGRAPHIC_DATA]" at bounding box center [235, 53] width 48 height 7
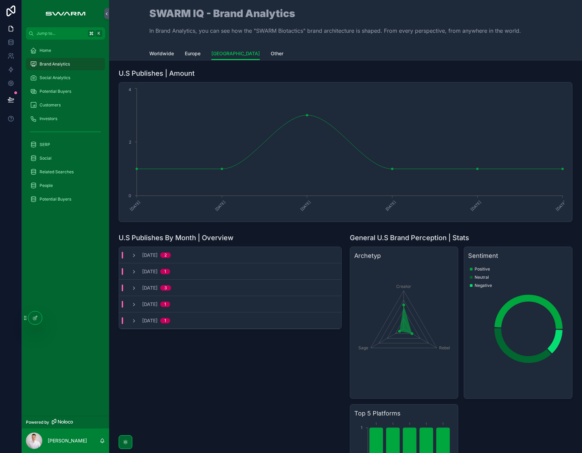
click at [130, 254] on div "September, 2025 2" at bounding box center [151, 255] width 56 height 7
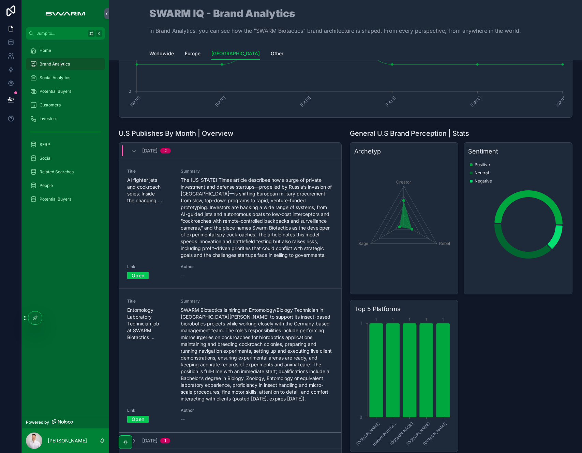
scroll to position [104, 0]
click at [134, 153] on icon "scrollable content" at bounding box center [133, 151] width 5 height 5
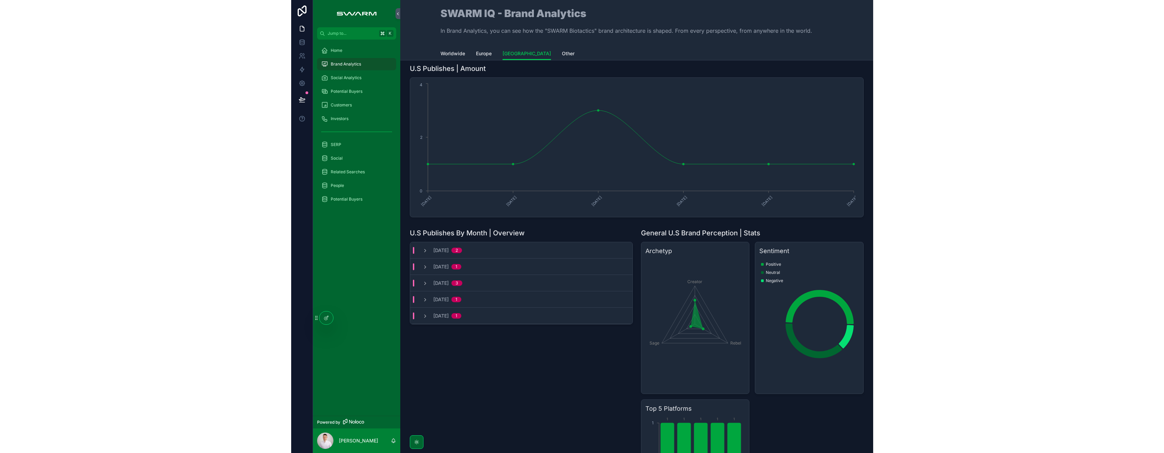
scroll to position [0, 0]
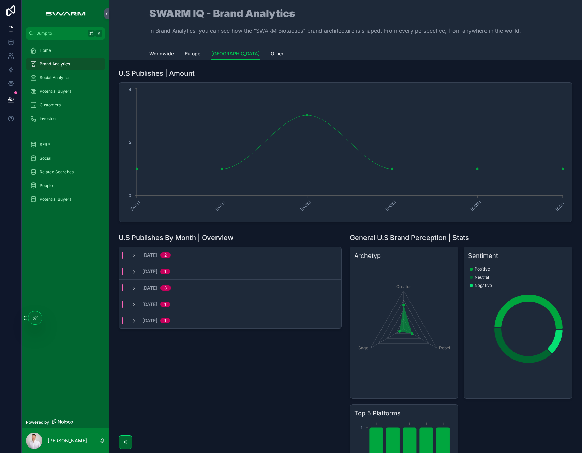
click at [271, 52] on span "Other" at bounding box center [277, 53] width 13 height 7
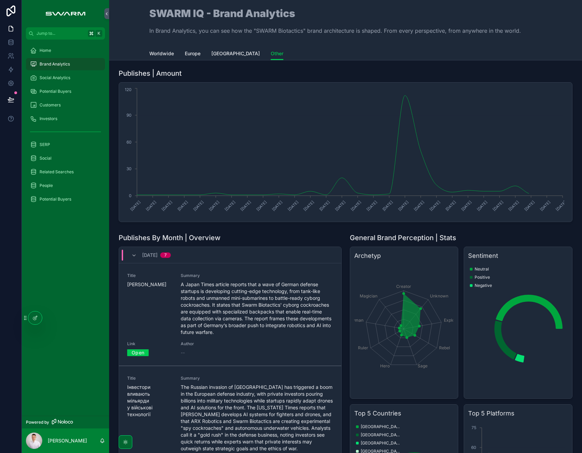
click at [160, 52] on span "Worldwide" at bounding box center [161, 53] width 25 height 7
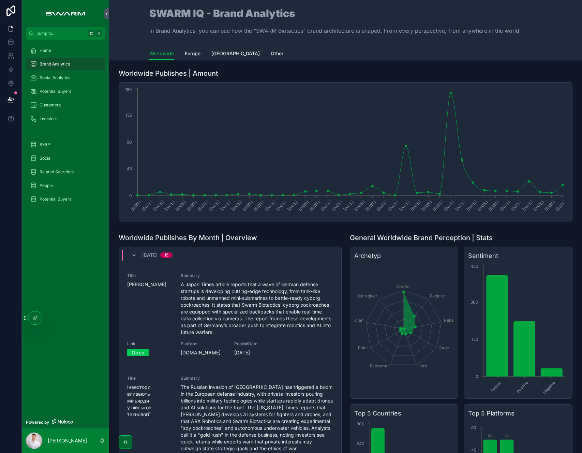
click at [153, 237] on h1 "Worldwide Publishes By Month | Overview" at bounding box center [188, 238] width 138 height 10
click at [53, 46] on div "Home" at bounding box center [65, 50] width 71 height 11
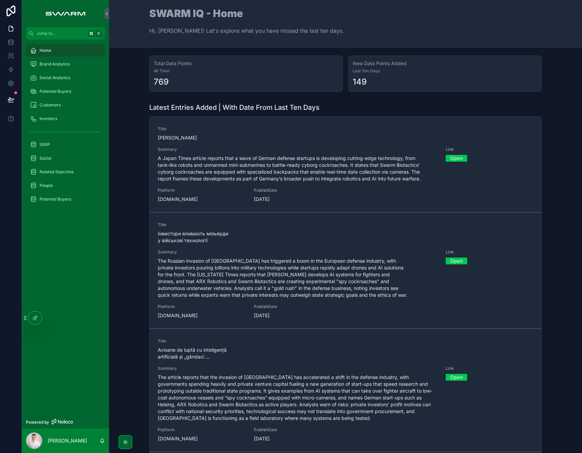
click at [56, 53] on div "Home" at bounding box center [65, 50] width 71 height 11
click at [134, 102] on div "Latest Entries Added | With Date From Last Ten Days Title Supantha Mukherjee Su…" at bounding box center [346, 280] width 462 height 361
click at [136, 168] on div "Latest Entries Added | With Date From Last Ten Days Title Supantha Mukherjee Su…" at bounding box center [346, 280] width 462 height 361
click at [90, 53] on div "Home" at bounding box center [65, 50] width 71 height 11
click at [128, 145] on div "Latest Entries Added | With Date From Last Ten Days Title Supantha Mukherjee Su…" at bounding box center [346, 280] width 462 height 361
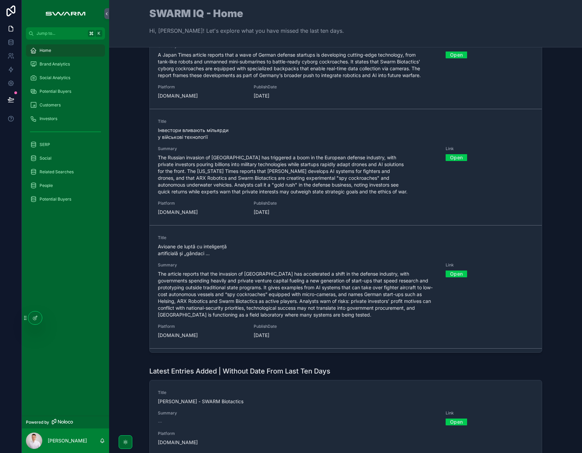
scroll to position [104, 0]
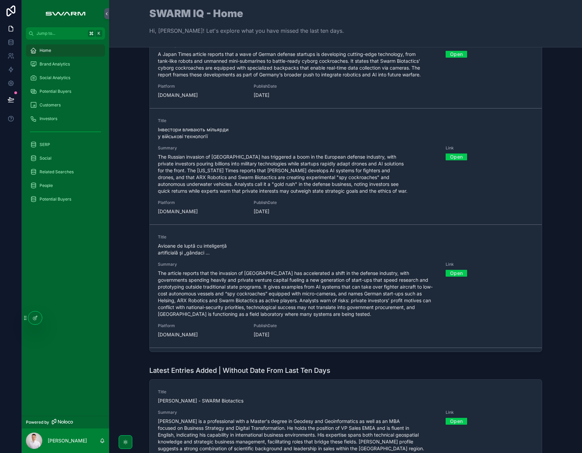
click at [135, 195] on div "Latest Entries Added | With Date From Last Ten Days Title Supantha Mukherjee Su…" at bounding box center [346, 176] width 462 height 361
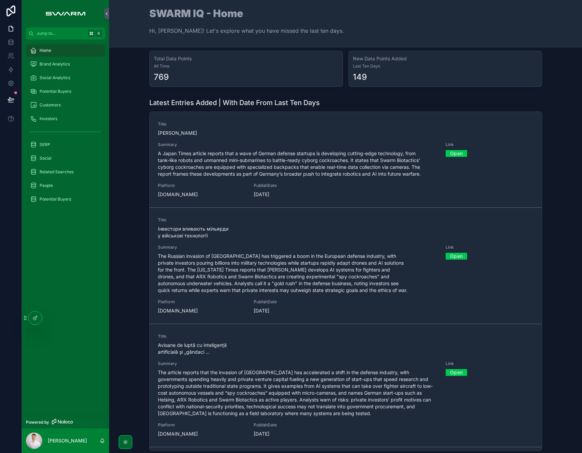
scroll to position [0, 0]
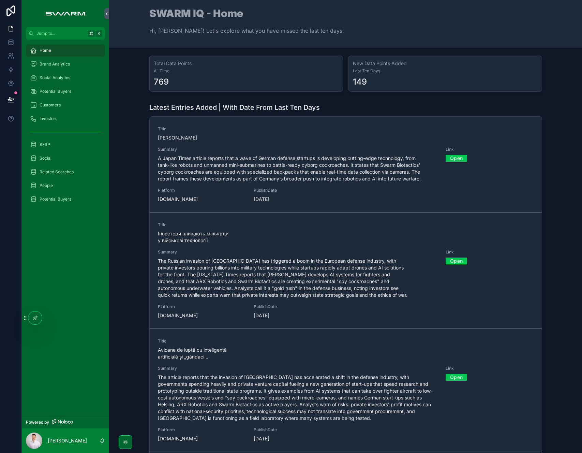
click at [77, 67] on div "Brand Analytics" at bounding box center [65, 64] width 71 height 11
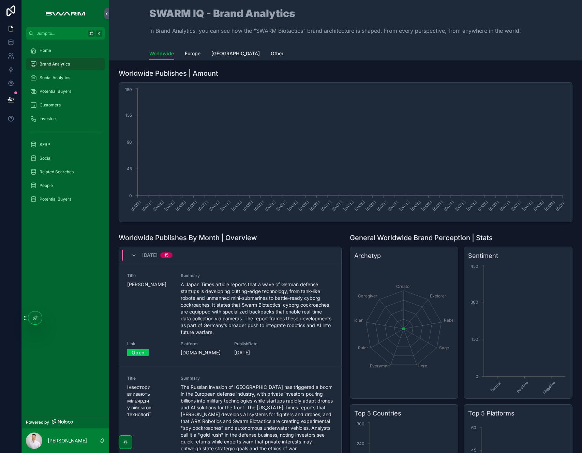
click at [73, 51] on div "Home" at bounding box center [65, 50] width 71 height 11
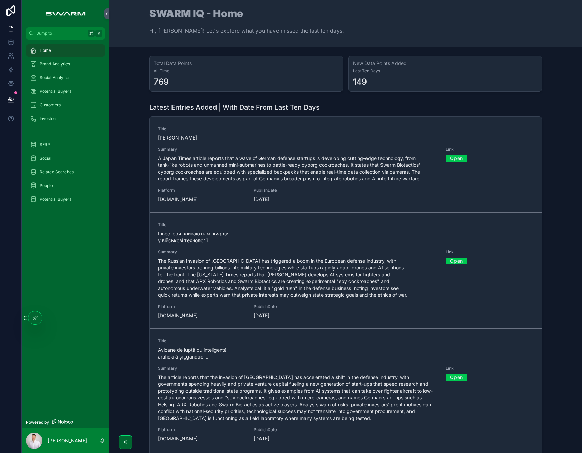
click at [138, 235] on div "Latest Entries Added | With Date From Last Ten Days Title [PERSON_NAME] Summary…" at bounding box center [346, 280] width 462 height 361
click at [61, 66] on span "Brand Analytics" at bounding box center [55, 63] width 30 height 5
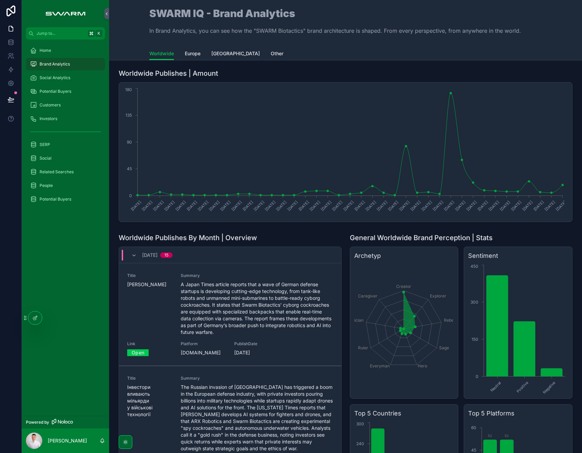
click at [73, 50] on div "Home" at bounding box center [65, 50] width 71 height 11
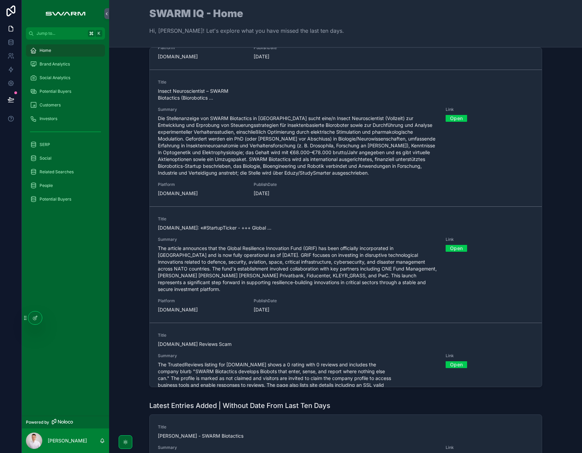
scroll to position [849, 0]
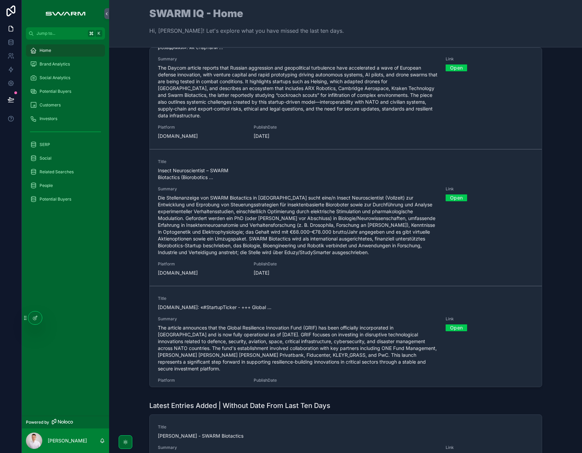
click at [451, 192] on link "Open" at bounding box center [456, 197] width 21 height 11
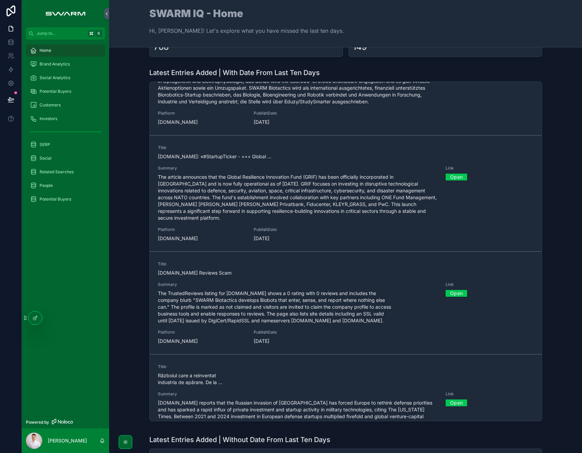
scroll to position [1037, 0]
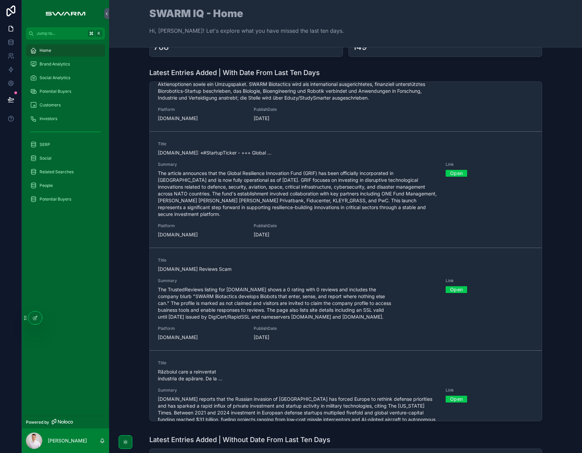
click at [249, 296] on span "The TrustedReviews listing for [DOMAIN_NAME] shows a 0 rating with 0 reviews an…" at bounding box center [298, 303] width 280 height 34
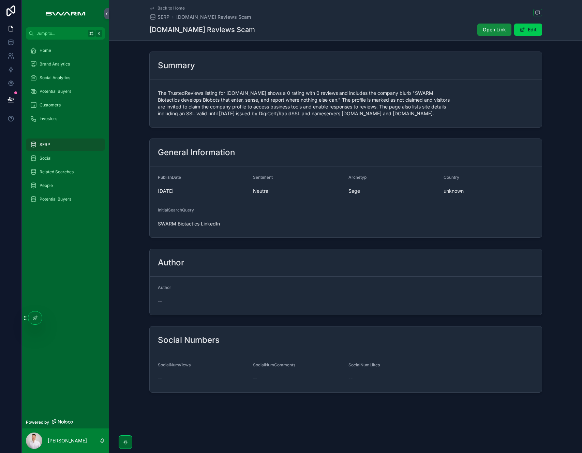
click at [492, 29] on span "Open Link" at bounding box center [494, 29] width 23 height 7
click at [137, 226] on div "General Information PublishDate 01/10/2025 Sentiment Neutral Archetyp Sage Coun…" at bounding box center [345, 188] width 473 height 105
click at [55, 50] on div "Home" at bounding box center [65, 50] width 71 height 11
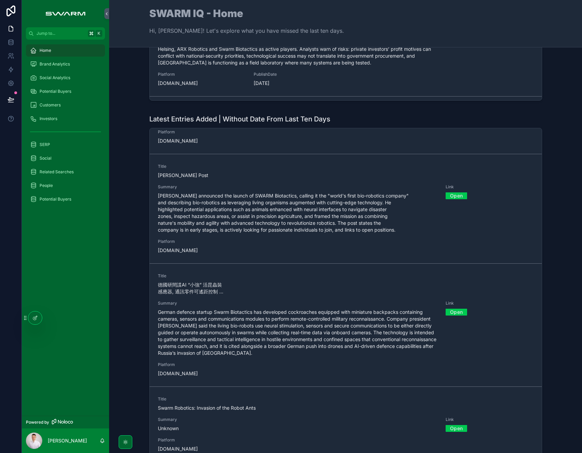
scroll to position [108, 0]
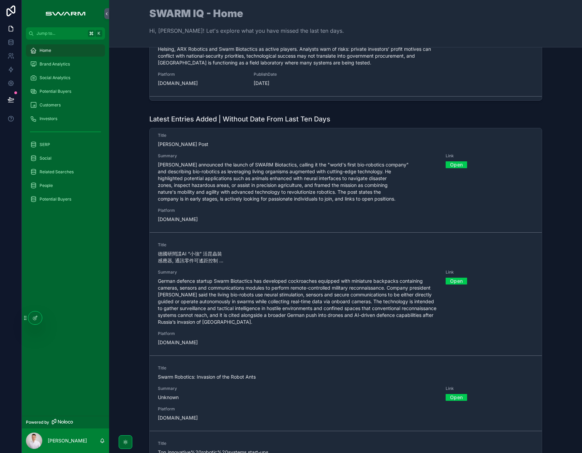
click at [446, 280] on link "Open" at bounding box center [456, 280] width 21 height 11
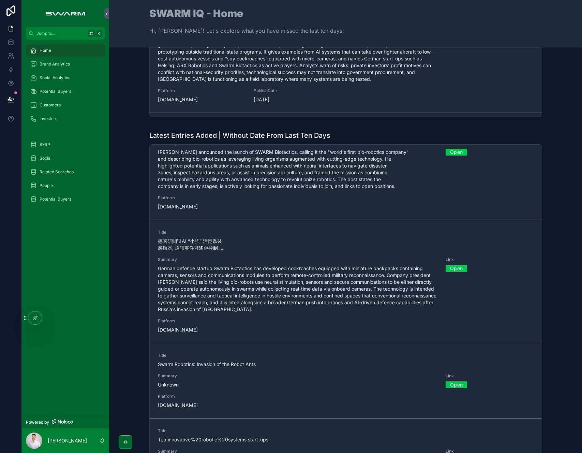
scroll to position [150, 0]
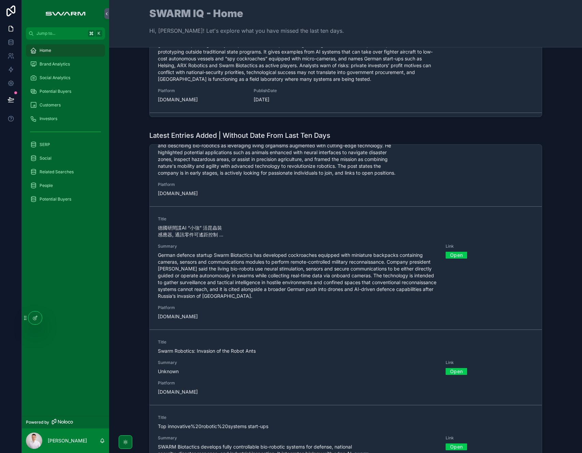
click at [37, 317] on icon at bounding box center [36, 316] width 1 height 1
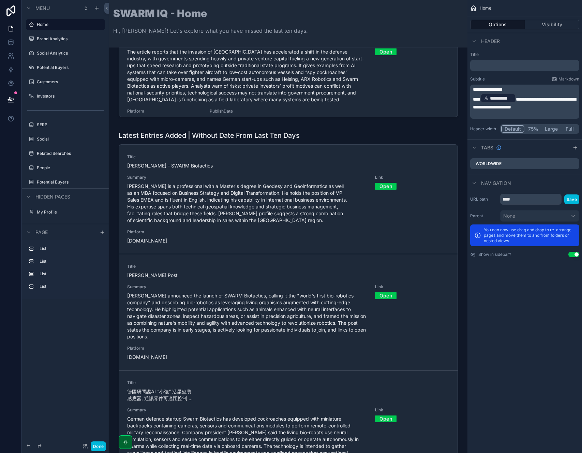
click at [422, 280] on div "scrollable content" at bounding box center [288, 308] width 347 height 361
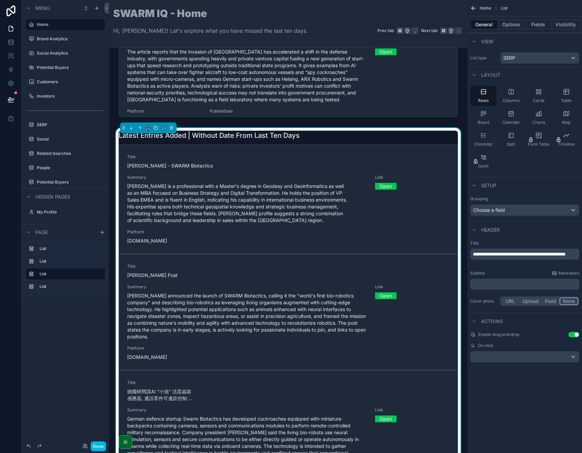
click at [515, 27] on button "Options" at bounding box center [511, 25] width 27 height 10
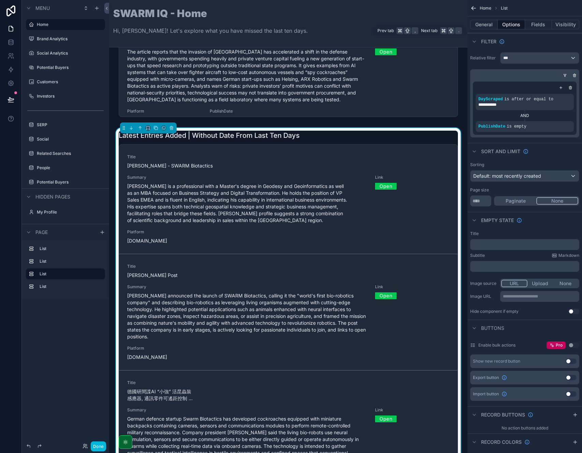
click at [542, 28] on button "Fields" at bounding box center [538, 25] width 27 height 10
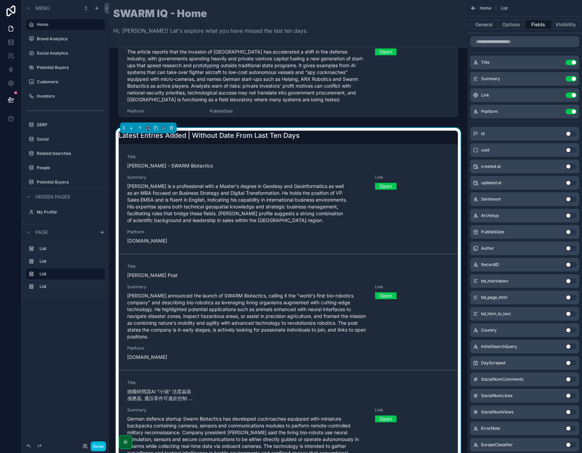
click at [0, 0] on icon "scrollable content" at bounding box center [0, 0] width 0 height 0
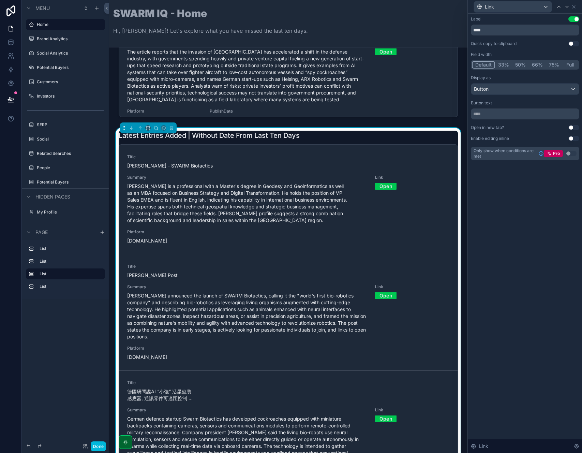
click at [523, 92] on div "Button" at bounding box center [525, 89] width 108 height 11
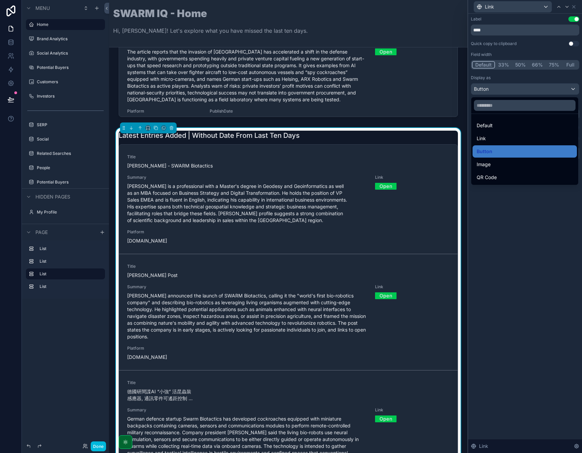
click at [498, 152] on div "Button" at bounding box center [525, 151] width 96 height 8
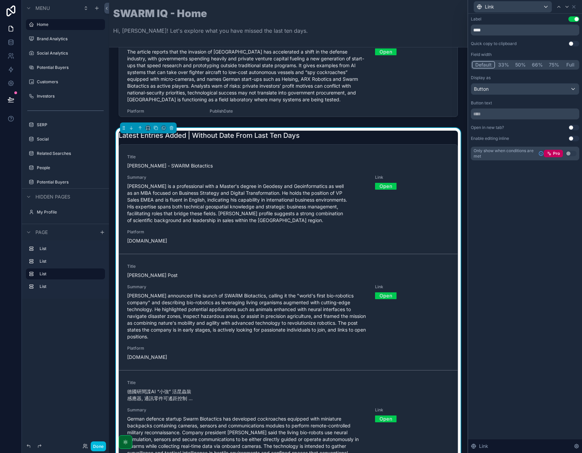
click at [508, 225] on div "Label Use setting **** Quick copy to clipboard Use setting Field width Default …" at bounding box center [525, 233] width 114 height 439
click at [573, 7] on icon at bounding box center [573, 6] width 5 height 5
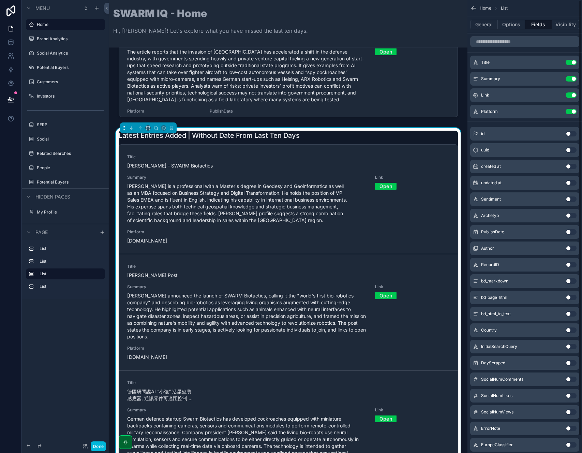
drag, startPoint x: 97, startPoint y: 443, endPoint x: 101, endPoint y: 432, distance: 12.1
click at [97, 443] on button "Done" at bounding box center [98, 446] width 15 height 10
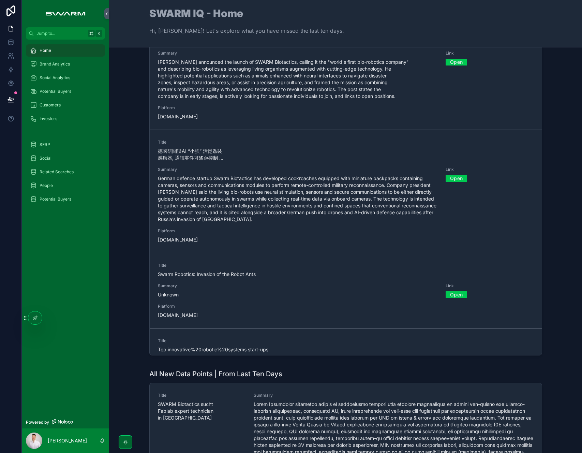
scroll to position [99, 0]
click at [135, 292] on div "Latest Entries Added | Without Date From Last Ten Days Title Jan Peter Schween …" at bounding box center [346, 179] width 462 height 361
click at [239, 293] on span "Unknown" at bounding box center [298, 294] width 280 height 7
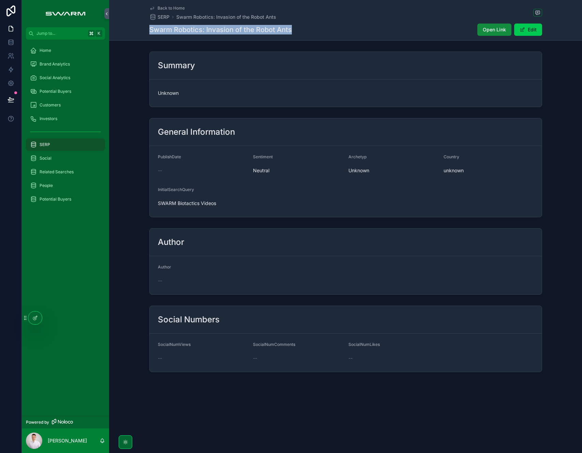
drag, startPoint x: 148, startPoint y: 31, endPoint x: 322, endPoint y: 31, distance: 174.5
click at [322, 31] on div "Back to Home SERP Swarm Robotics: Invasion of the Robot Ants Swarm Robotics: In…" at bounding box center [345, 20] width 473 height 41
copy h1 "Swarm Robotics: Invasion of the Robot Ants"
click at [135, 82] on div "Summary Unknown" at bounding box center [345, 79] width 473 height 61
click at [66, 63] on span "Brand Analytics" at bounding box center [55, 63] width 30 height 5
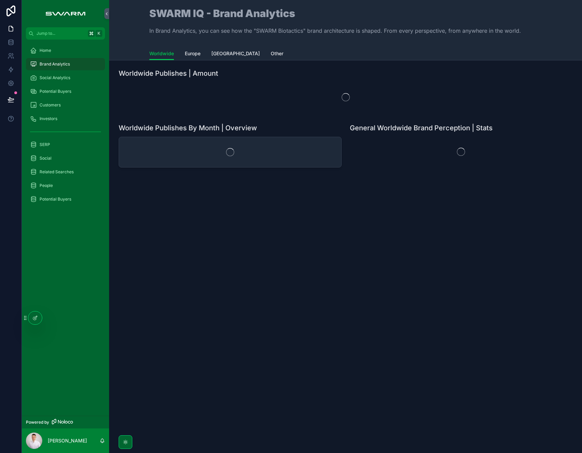
click at [62, 52] on div "Home" at bounding box center [65, 50] width 71 height 11
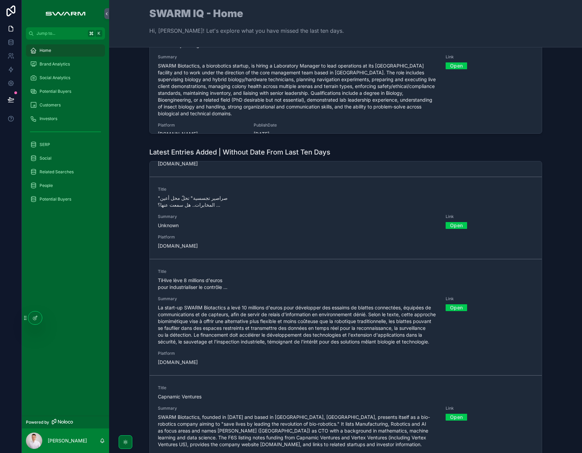
scroll to position [456, 0]
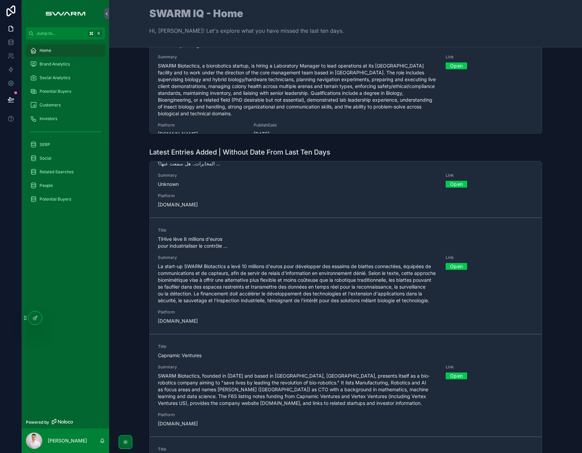
click at [453, 261] on link "Open" at bounding box center [456, 266] width 21 height 11
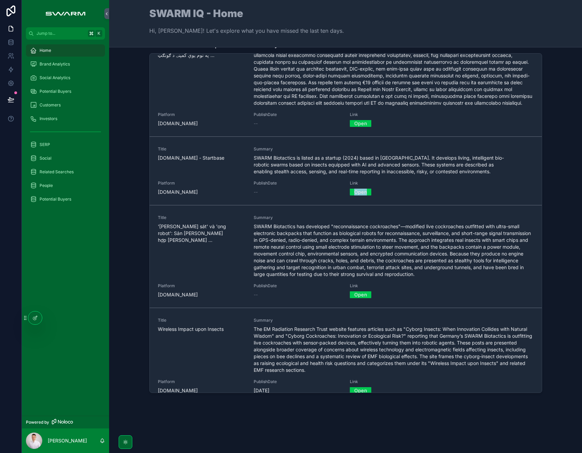
scroll to position [2983, 0]
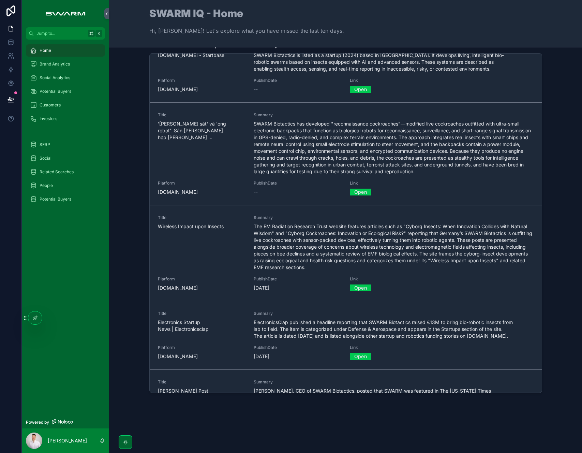
click at [122, 182] on div "All New Data Points | From Last Ten Days Title Države se pripremaju za rat kao …" at bounding box center [346, 217] width 462 height 361
click at [126, 183] on div "All New Data Points | From Last Ten Days Title Države se pripremaju za rat kao …" at bounding box center [346, 217] width 462 height 361
